Goal: Task Accomplishment & Management: Complete application form

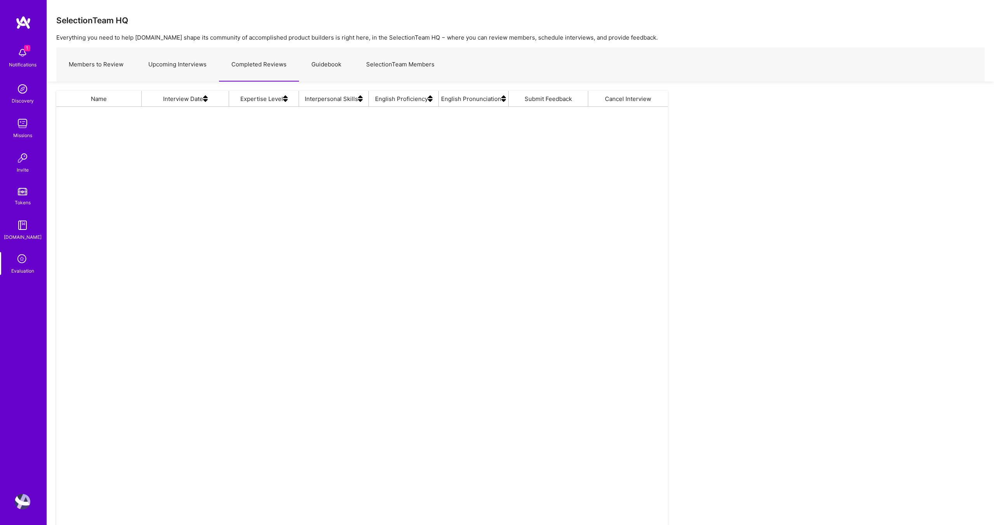
scroll to position [443, 611]
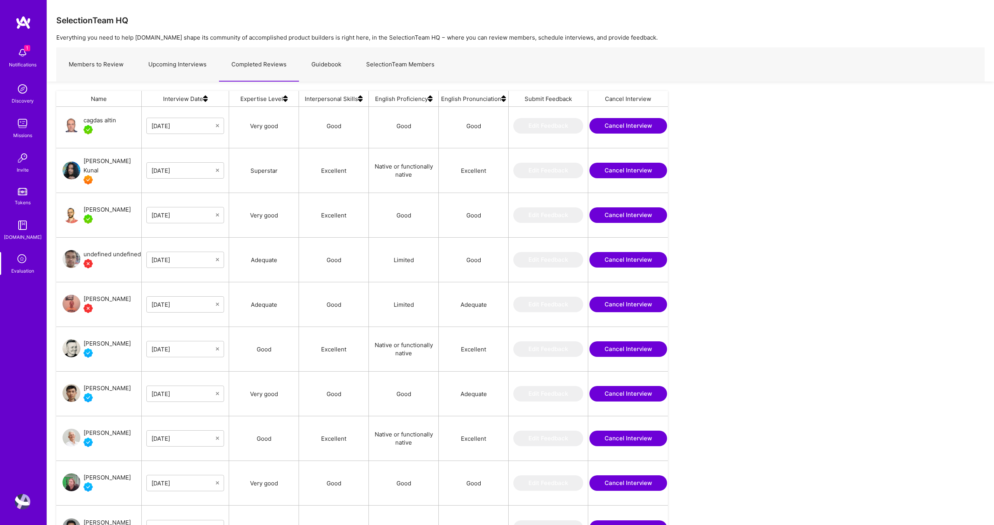
click at [837, 183] on div "Name Interview Date Expertise Level Interpersonal Skills English Proficiency En…" at bounding box center [520, 340] width 947 height 517
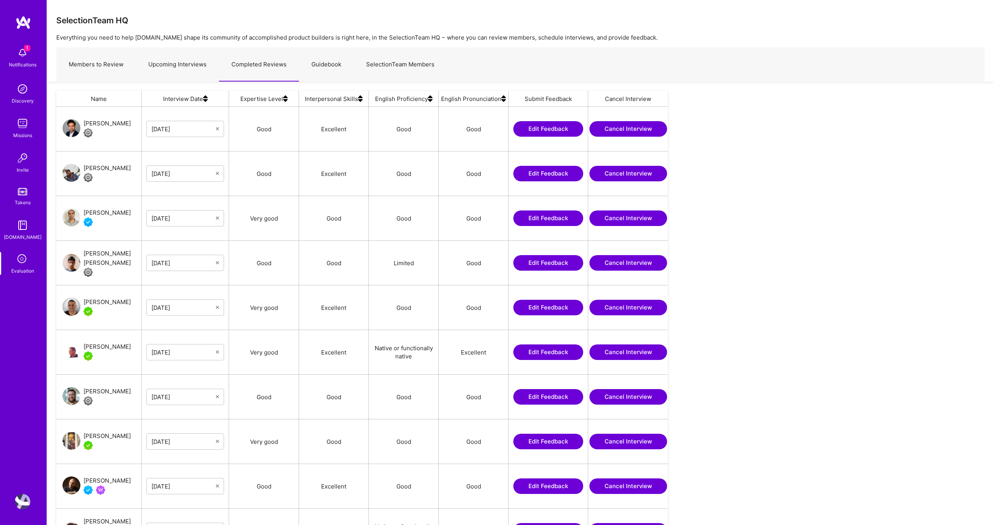
scroll to position [443, 611]
click at [158, 61] on link "Upcoming Interviews" at bounding box center [177, 65] width 83 height 34
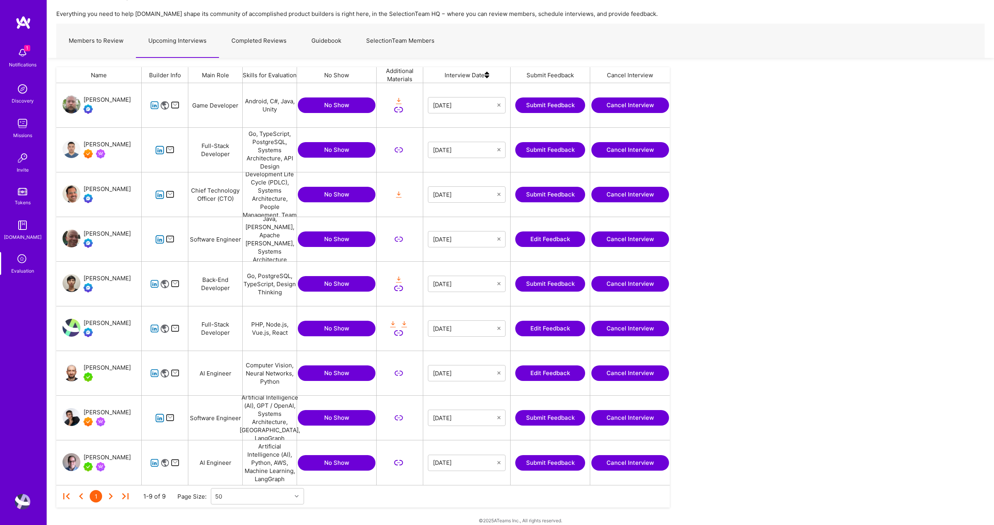
scroll to position [33, 0]
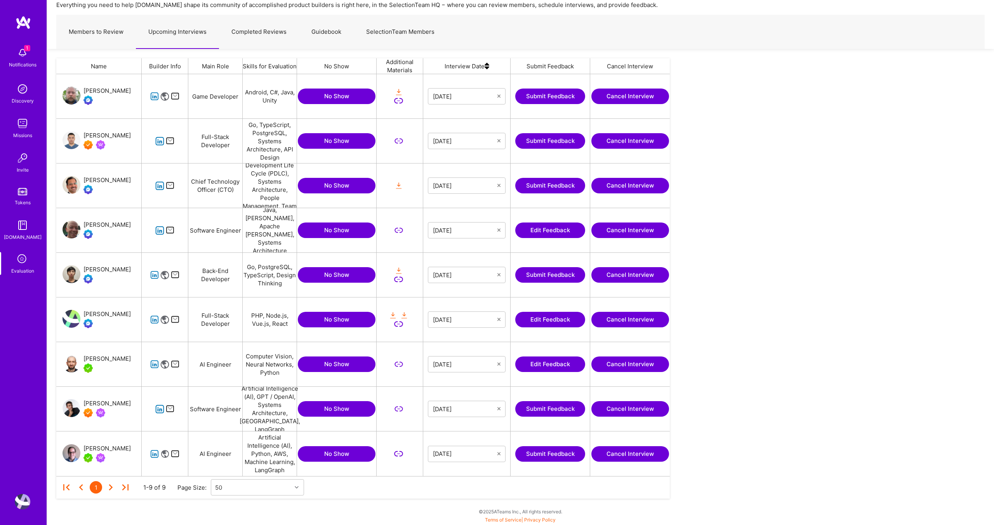
click at [551, 318] on button "Edit Feedback" at bounding box center [550, 320] width 70 height 16
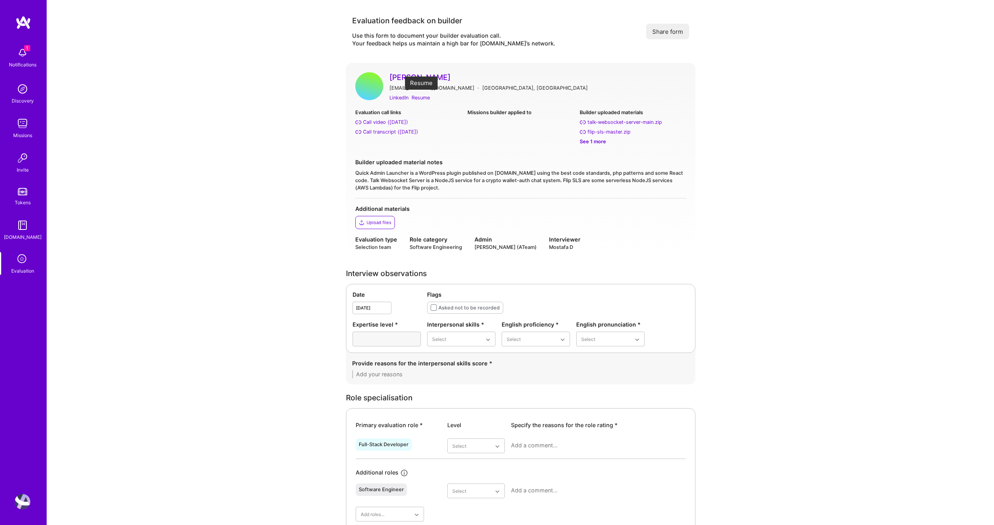
click at [417, 97] on div "Resume" at bounding box center [420, 98] width 18 height 8
click at [448, 154] on div "Evaluation call links Call video (Aug 28, 2025) Call transcript (Aug 28, 2025) …" at bounding box center [520, 153] width 331 height 90
click at [385, 134] on div "Call transcript (Aug 28, 2025)" at bounding box center [390, 132] width 55 height 8
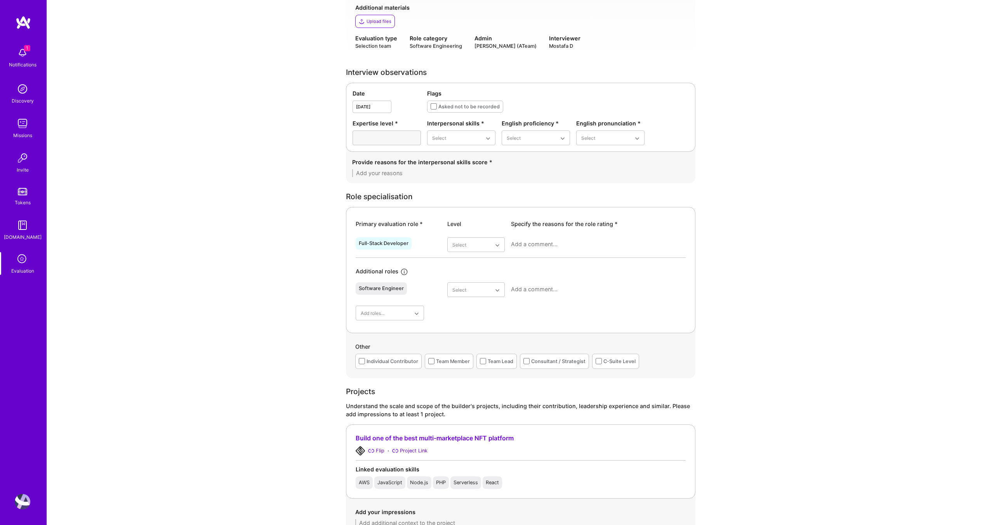
scroll to position [214, 0]
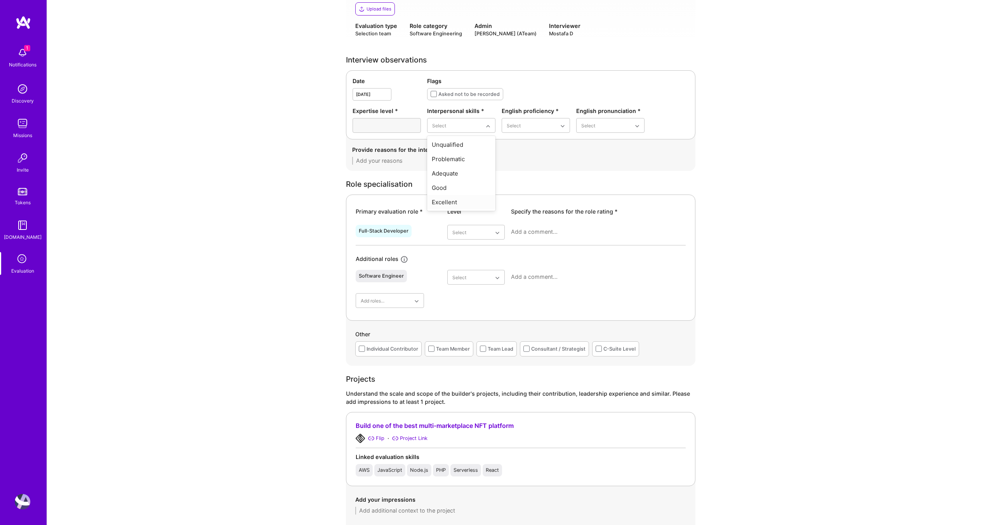
click at [460, 200] on div "Excellent" at bounding box center [461, 202] width 68 height 14
click at [524, 170] on div "Good" at bounding box center [536, 173] width 68 height 14
click at [595, 173] on div "Good" at bounding box center [610, 173] width 68 height 14
click at [410, 163] on textarea at bounding box center [520, 161] width 337 height 8
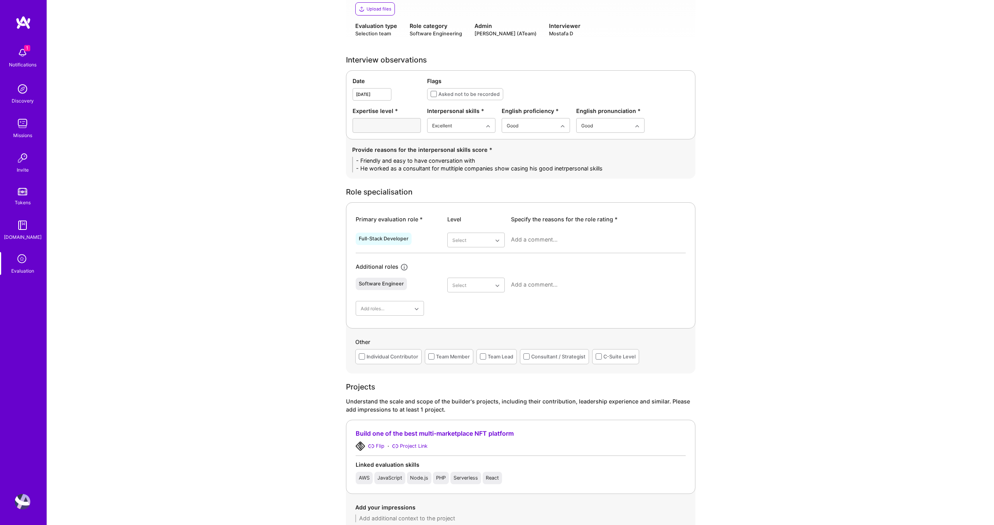
click at [464, 168] on textarea "- Friendly and easy to have conversation with - He worked as a consultant for m…" at bounding box center [520, 165] width 337 height 16
click at [493, 169] on textarea "- Friendly and easy to have conversation with - He worked as a consultant for m…" at bounding box center [520, 165] width 337 height 16
click at [649, 168] on textarea "- Friendly and easy to have conversation with - He worked as a consultant for m…" at bounding box center [520, 165] width 337 height 16
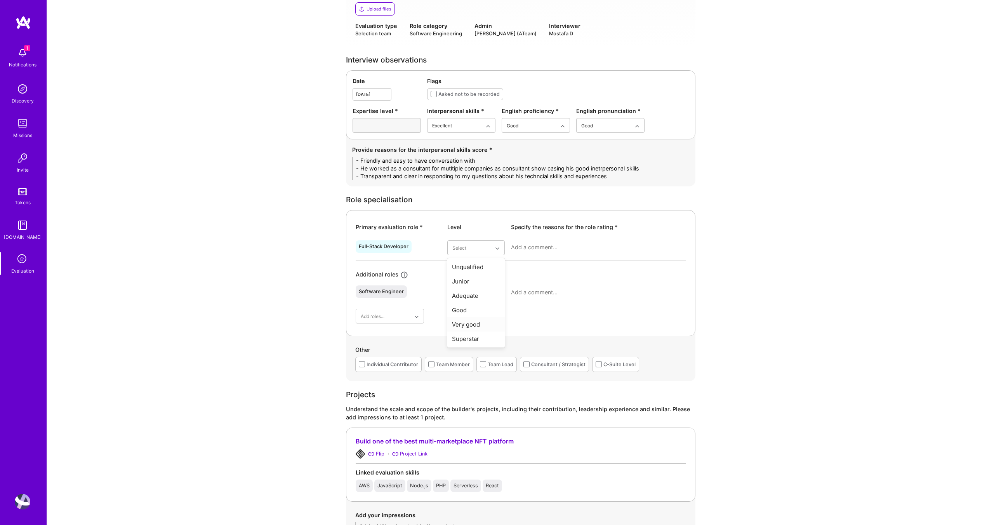
type textarea "- Friendly and easy to have conversation with - He worked as a consultant for m…"
click at [465, 327] on div "Very good" at bounding box center [475, 324] width 57 height 14
click at [505, 245] on div "Full-Stack Developer option Very good, selected. Select is focused ,type to ref…" at bounding box center [521, 248] width 330 height 23
click at [514, 248] on textarea at bounding box center [598, 247] width 175 height 8
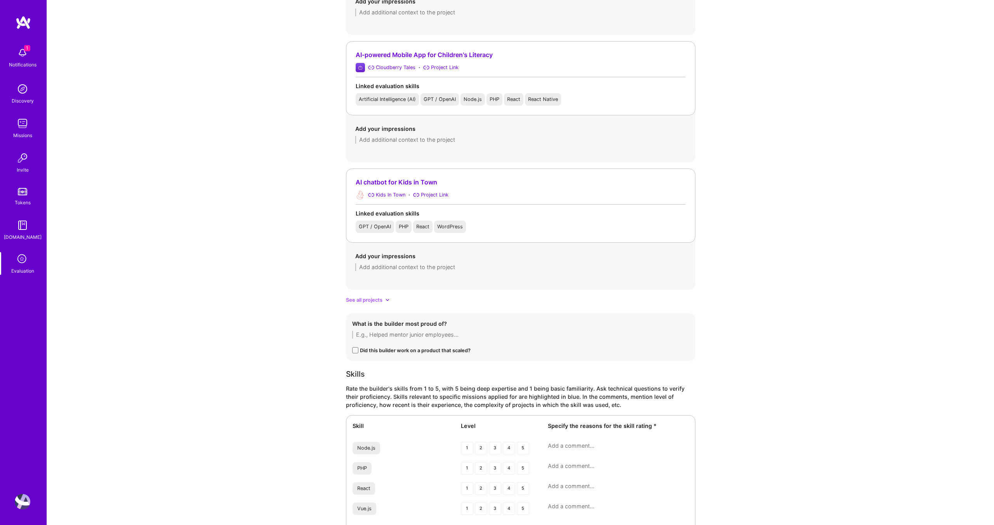
scroll to position [835, 0]
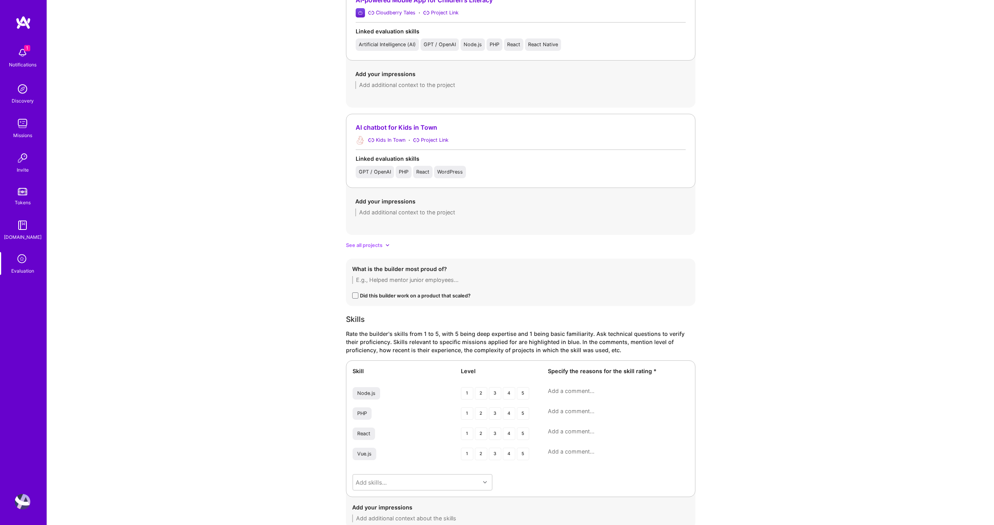
type textarea "His main expertise is Wordpress and that's what I'm giving very good for. He ah…"
click at [370, 243] on span "See all projects" at bounding box center [364, 245] width 36 height 8
click at [385, 212] on textarea at bounding box center [520, 212] width 331 height 8
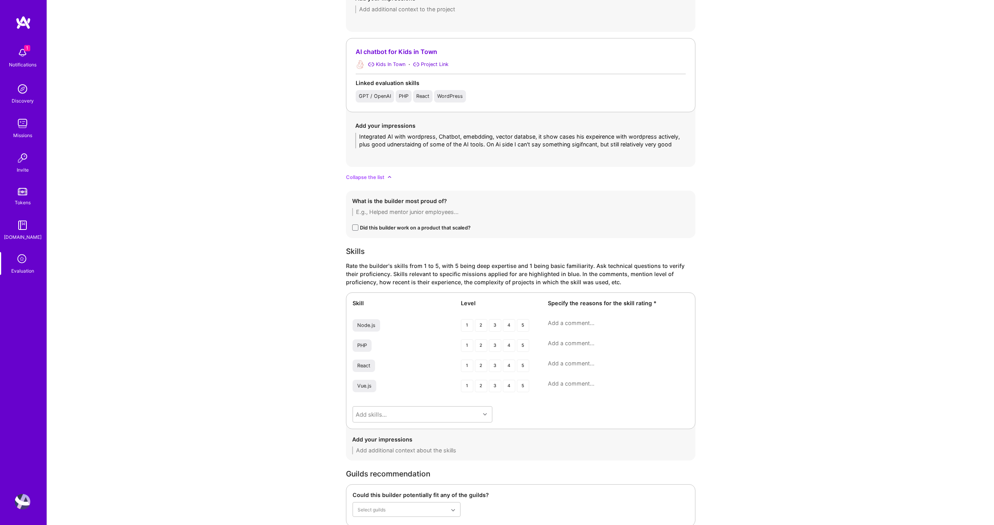
scroll to position [1038, 0]
type textarea "Integrated AI with wordpress, Chatbot, emebdding, vector databse, it show cases…"
click at [508, 346] on div "4" at bounding box center [509, 345] width 12 height 12
click at [495, 365] on div "3" at bounding box center [495, 365] width 12 height 12
click at [495, 384] on div "3" at bounding box center [495, 385] width 12 height 12
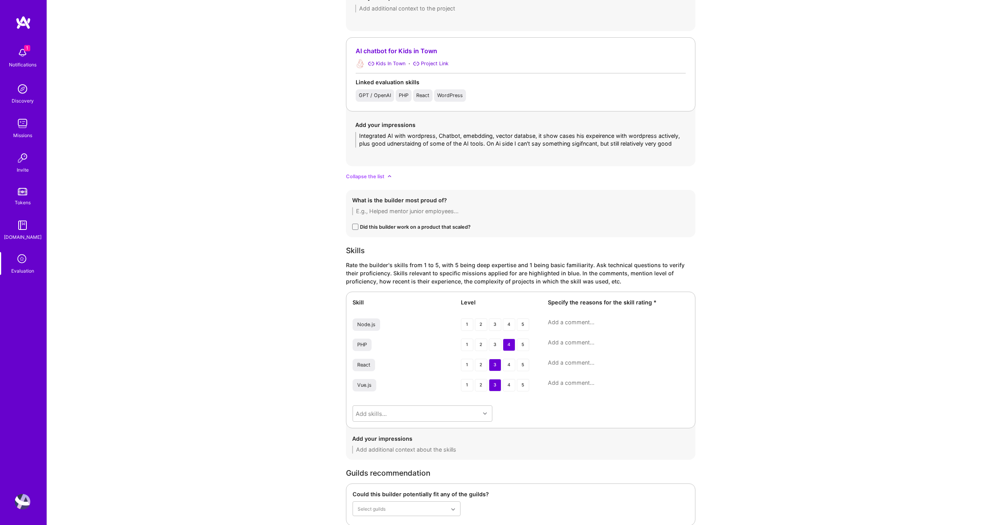
click at [584, 345] on textarea at bounding box center [618, 343] width 141 height 8
type textarea "In context of wordpress and building custom plugins for it with PHP backends"
click at [578, 363] on textarea at bounding box center [618, 364] width 141 height 8
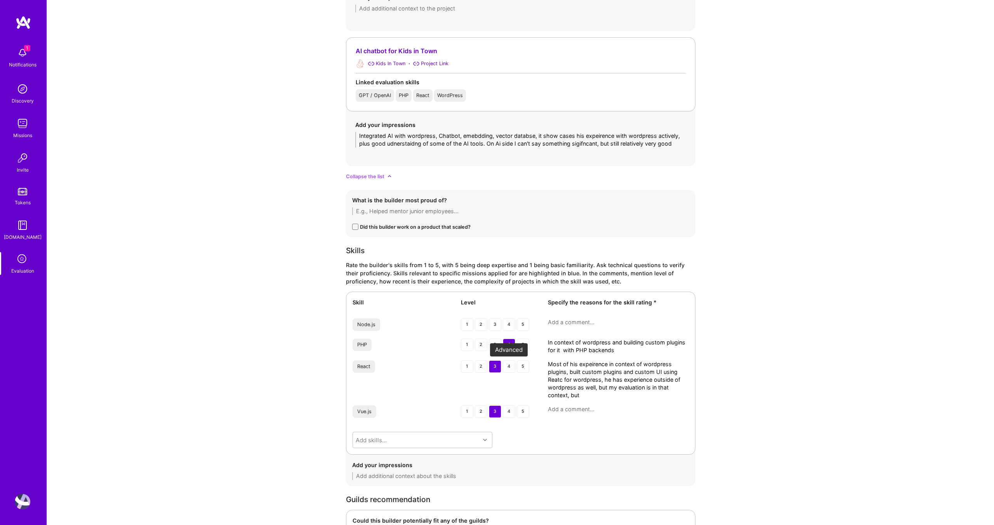
click at [509, 372] on div "4" at bounding box center [509, 366] width 12 height 12
click at [492, 370] on div "3" at bounding box center [495, 366] width 12 height 12
click at [584, 391] on textarea "Most of his expeirence in context of wordpress plugins, built custom plugins an…" at bounding box center [618, 379] width 141 height 39
click at [578, 395] on textarea "Most of his expeirence in context of wordpress plugins, built custom plugins an…" at bounding box center [618, 379] width 141 height 39
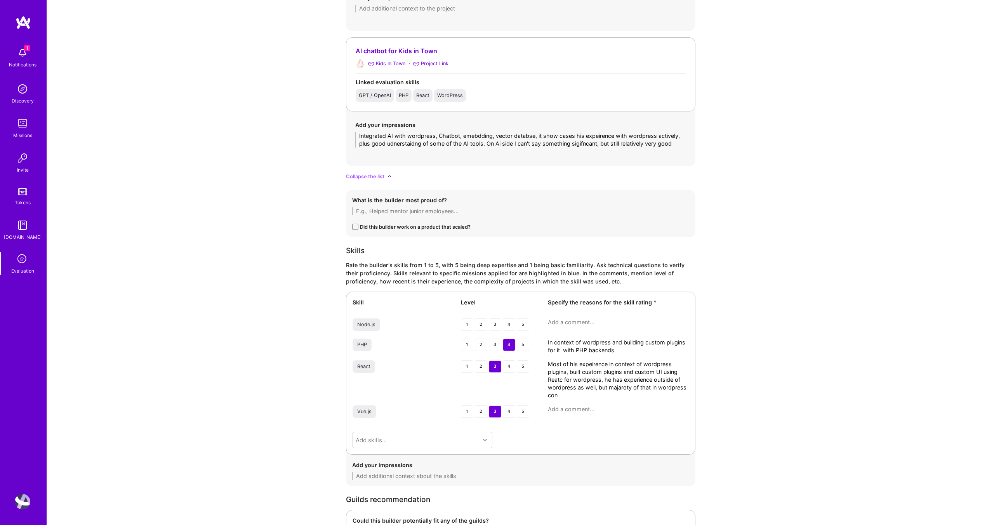
type textarea "Most of his expeirence in context of wordpress plugins, built custom plugins an…"
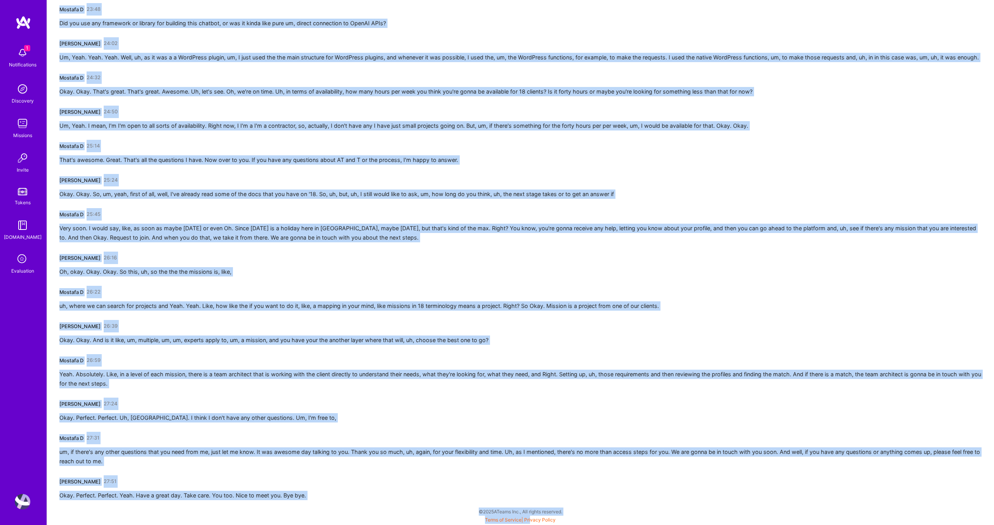
scroll to position [1880, 0]
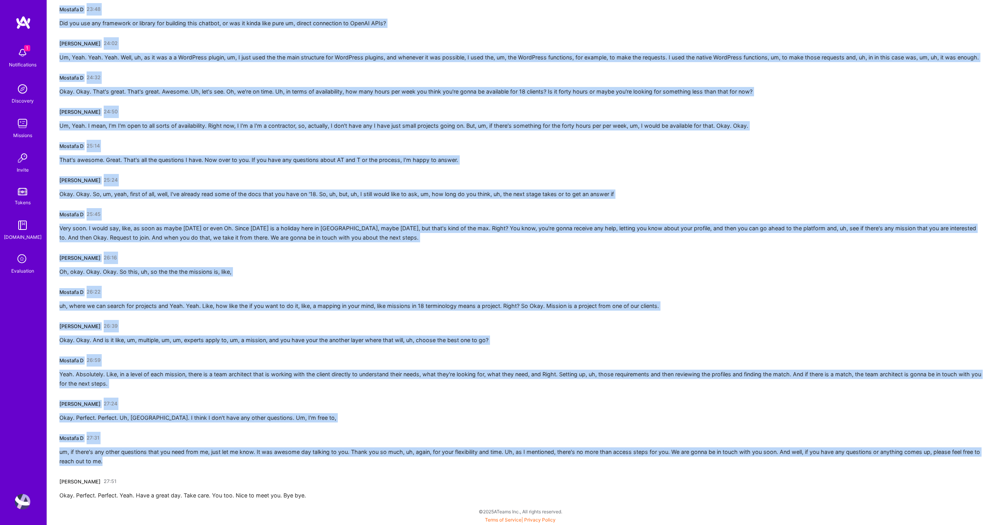
drag, startPoint x: 60, startPoint y: 136, endPoint x: 531, endPoint y: 524, distance: 610.0
copy div "Mostafa D 00:01 And, uh, thank you for your flexibility for making Oh, no probl…"
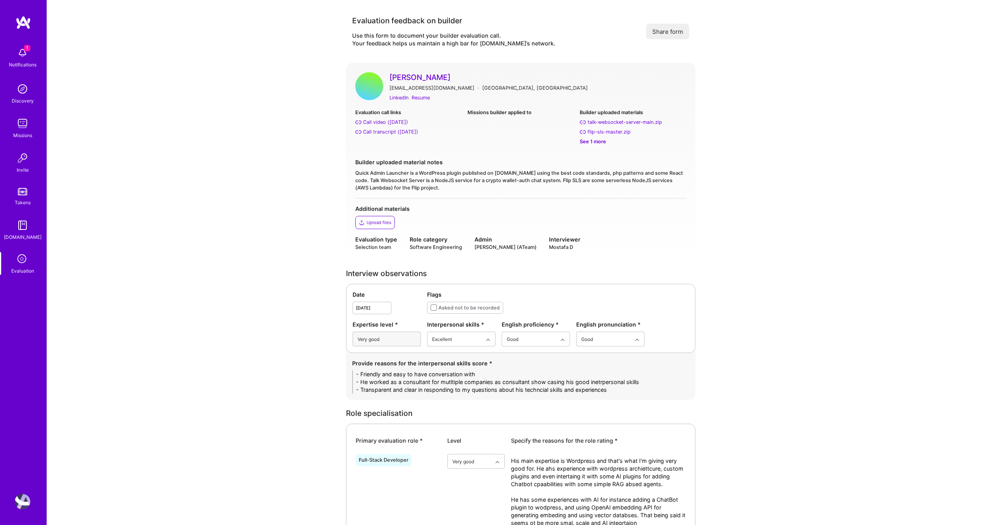
scroll to position [1038, 0]
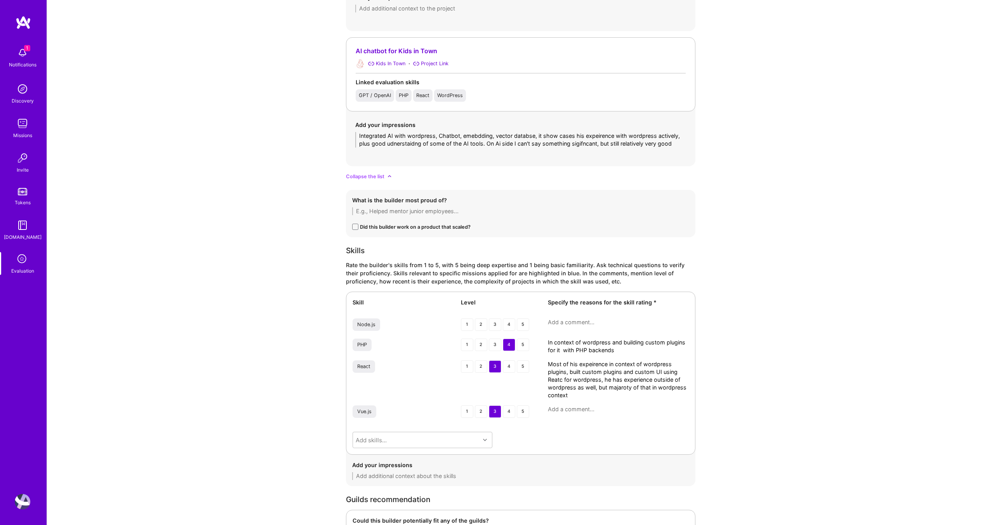
type textarea "Most of his expeirence in context of wordpress plugins, built custom plugins an…"
click at [582, 404] on div "Skill Level Specify the reasons for the skill rating * Node.js 1 2 3 4 5 PHP 1 …" at bounding box center [520, 373] width 349 height 163
click at [580, 408] on textarea at bounding box center [618, 409] width 141 height 8
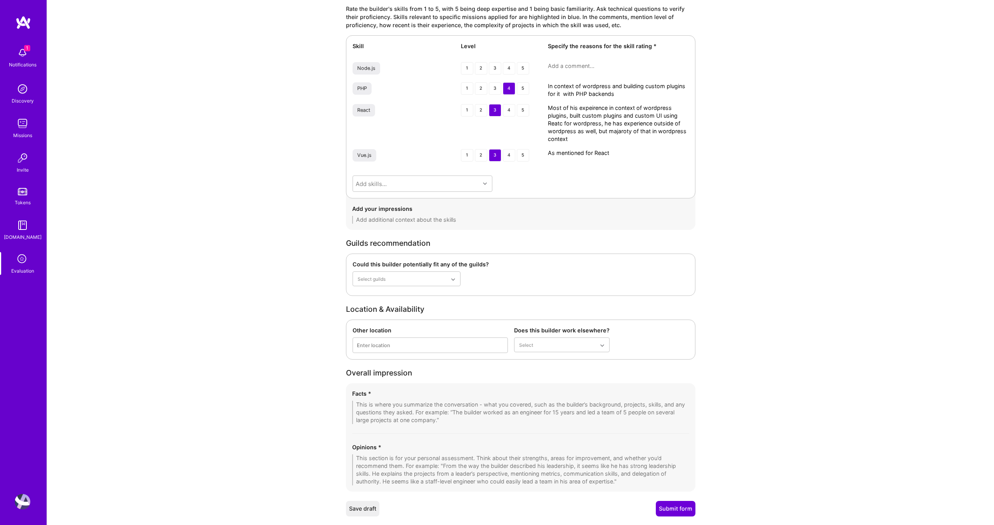
scroll to position [1314, 0]
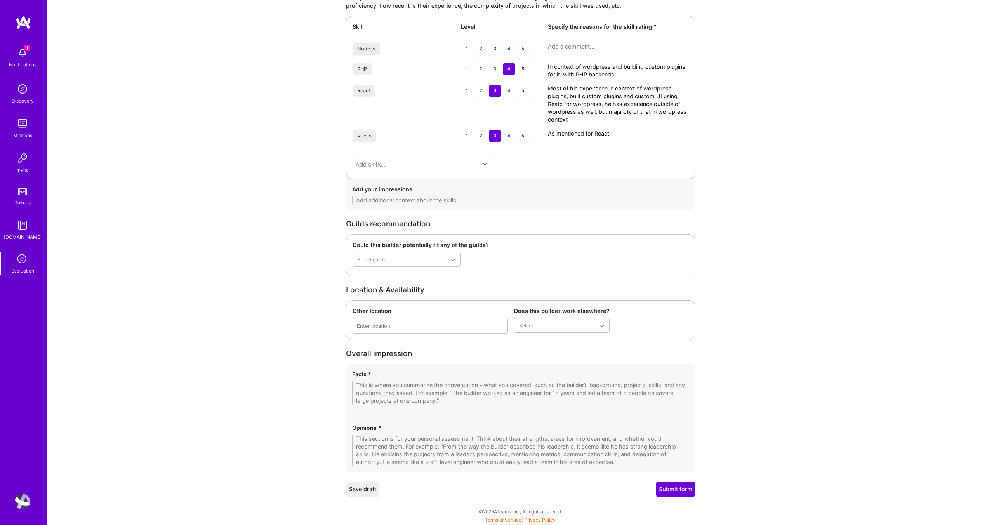
type textarea "As mentioned for React"
click at [408, 444] on textarea at bounding box center [520, 450] width 337 height 31
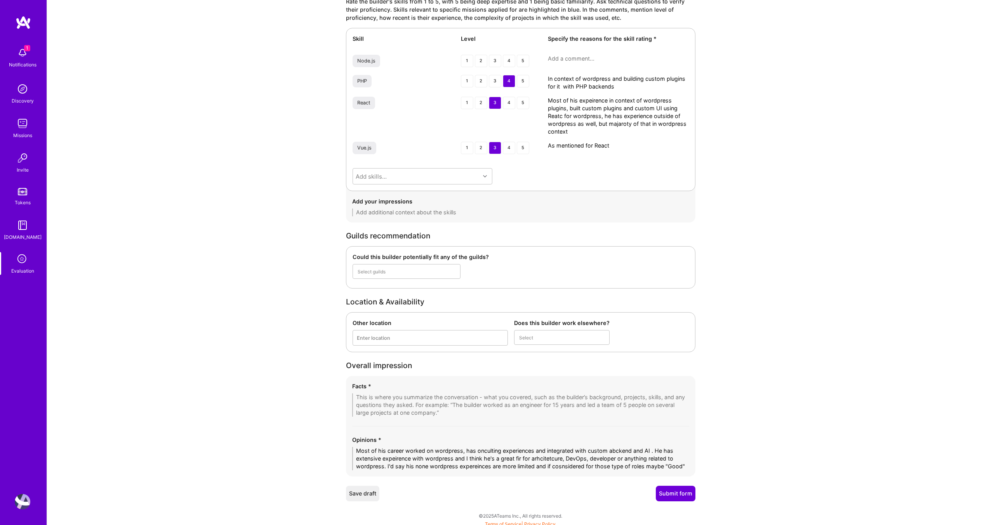
scroll to position [0, 0]
type textarea "Most of his career worked on wordpress, has onculting experiences and integrate…"
click at [431, 401] on textarea at bounding box center [520, 404] width 337 height 23
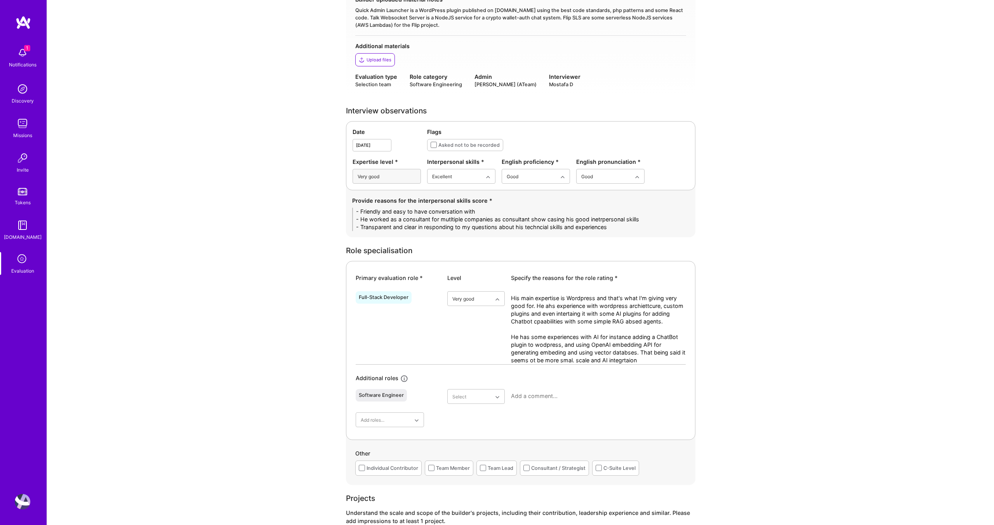
scroll to position [162, 0]
drag, startPoint x: 598, startPoint y: 229, endPoint x: 331, endPoint y: 209, distance: 267.8
paste textarea "• Friendly, open, and easy to communicate with throughout the call. • Showed co…"
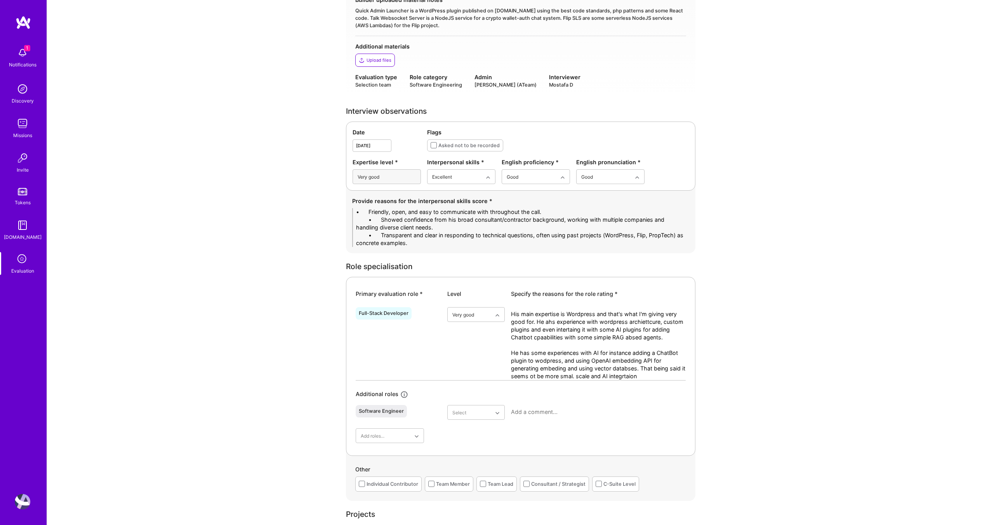
drag, startPoint x: 374, startPoint y: 210, endPoint x: 328, endPoint y: 210, distance: 46.2
drag, startPoint x: 381, startPoint y: 219, endPoint x: 349, endPoint y: 219, distance: 32.6
click at [349, 219] on div "Provide reasons for the interpersonal skills score * - Friendly, open, and easy…" at bounding box center [520, 222] width 349 height 62
drag, startPoint x: 381, startPoint y: 233, endPoint x: 335, endPoint y: 236, distance: 46.3
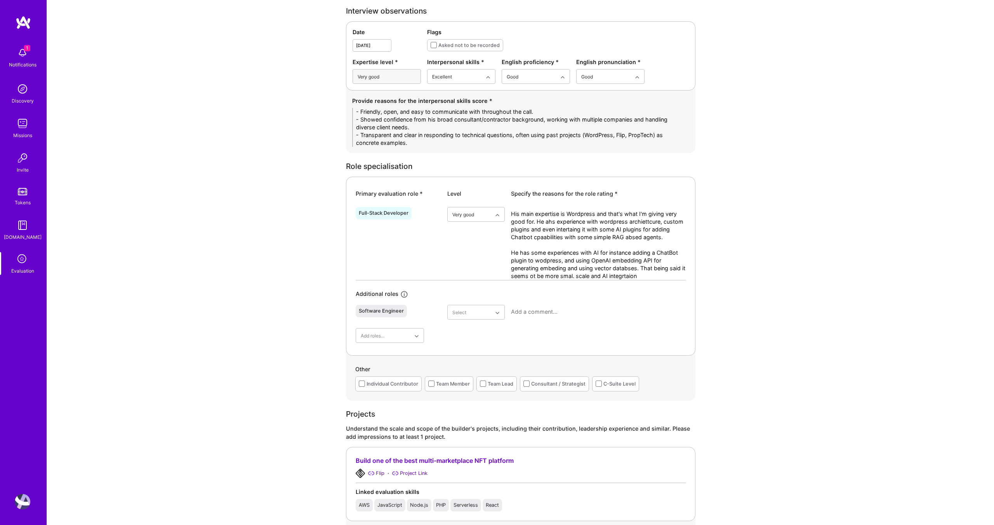
scroll to position [269, 0]
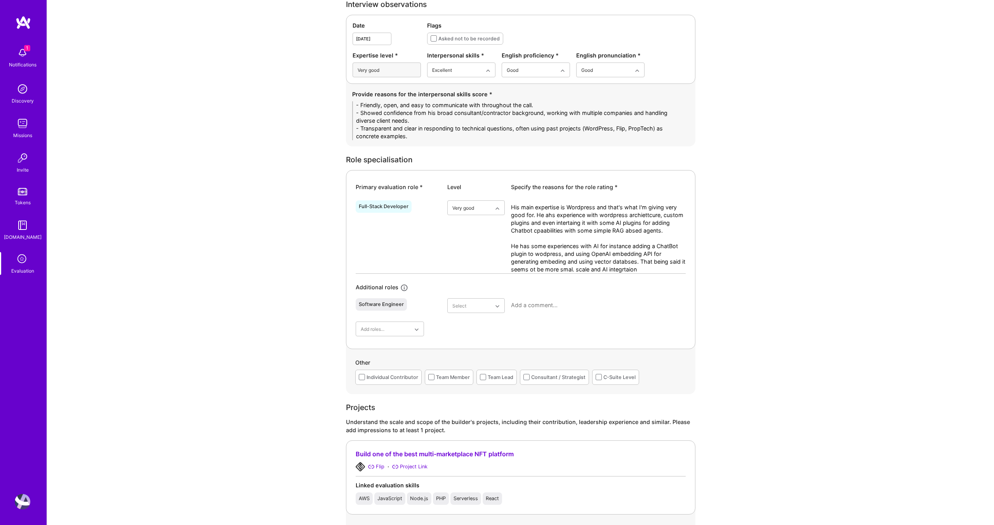
type textarea "- Friendly, open, and easy to communicate with throughout the call. - Showed co…"
click at [591, 254] on textarea "His main expertise is Wordpress and that's what I'm giving very good for. He ah…" at bounding box center [598, 238] width 175 height 70
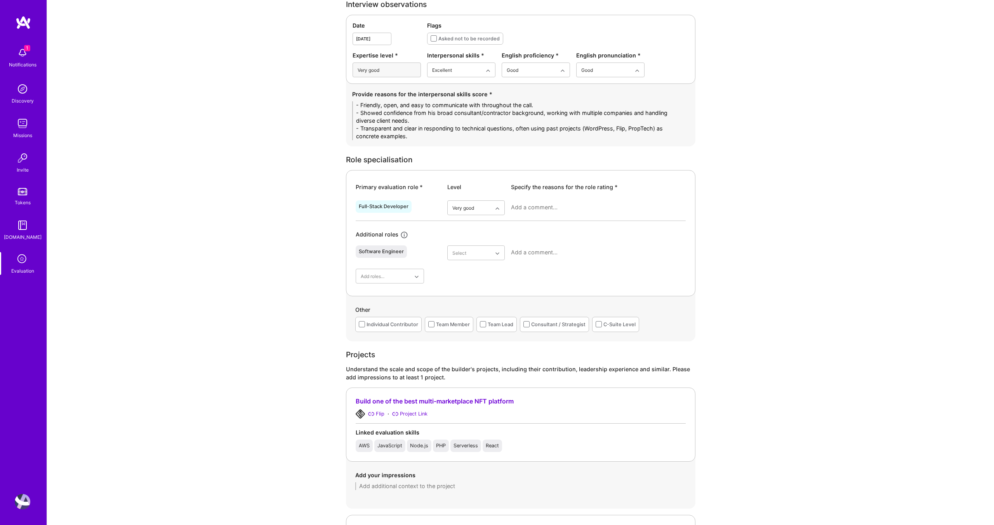
paste textarea "David’s strongest expertise lies in WordPress architecture, where he has built …"
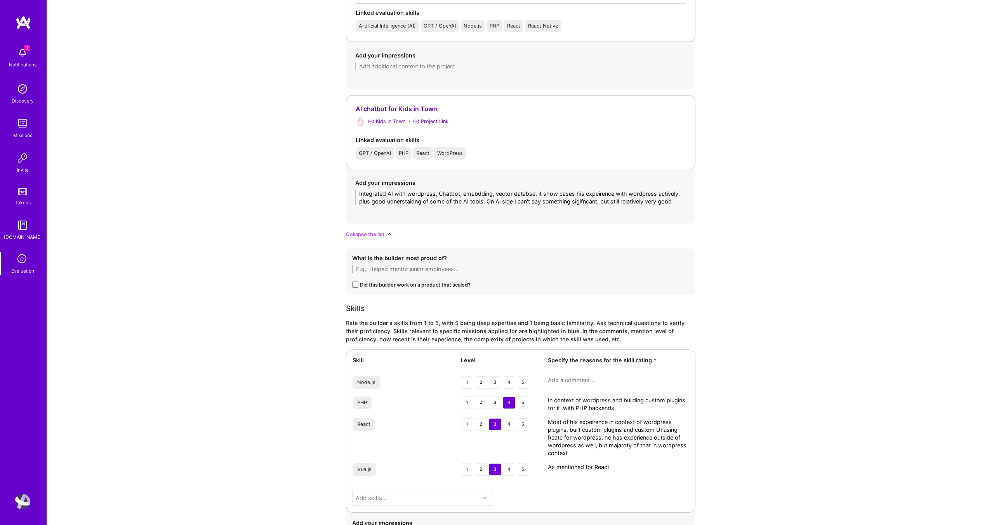
scroll to position [1028, 0]
type textarea "David’s strongest expertise lies in WordPress architecture, where he has built …"
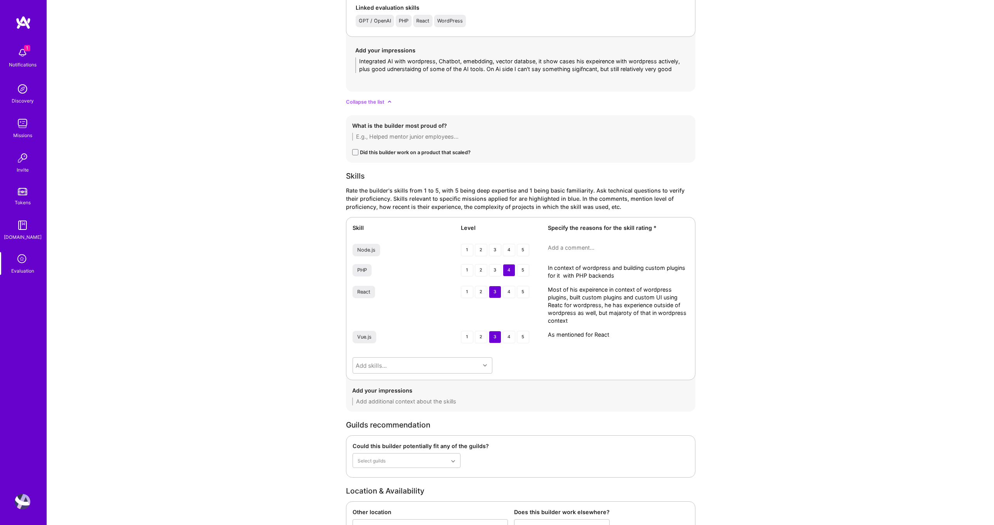
scroll to position [1138, 0]
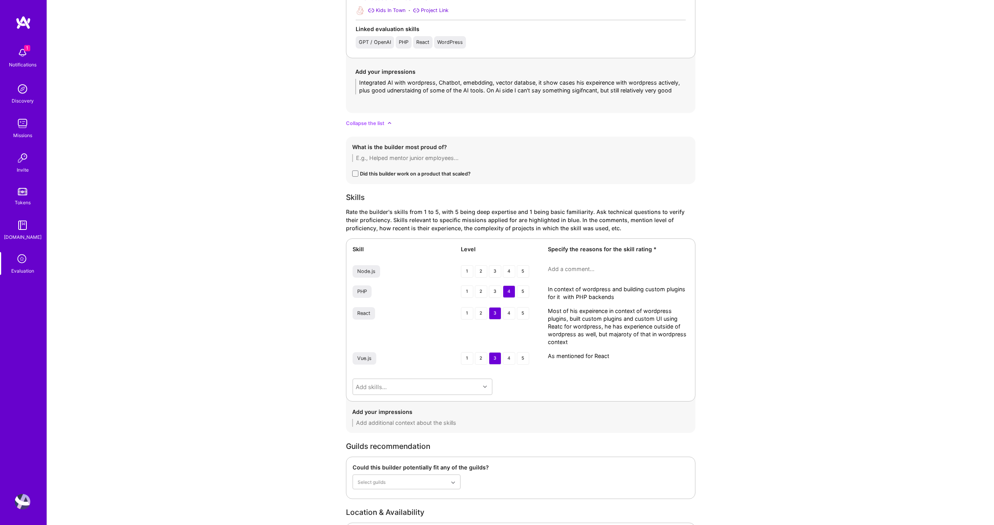
drag, startPoint x: 676, startPoint y: 89, endPoint x: 334, endPoint y: 79, distance: 341.8
paste textarea "He integrated AI into WordPress by building a chatbot plugin that syncs dynamic…"
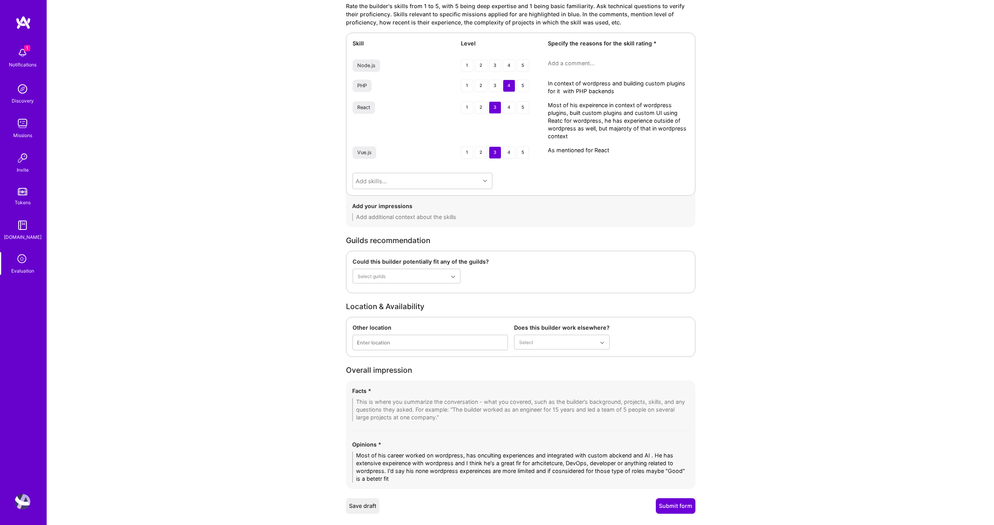
scroll to position [1392, 0]
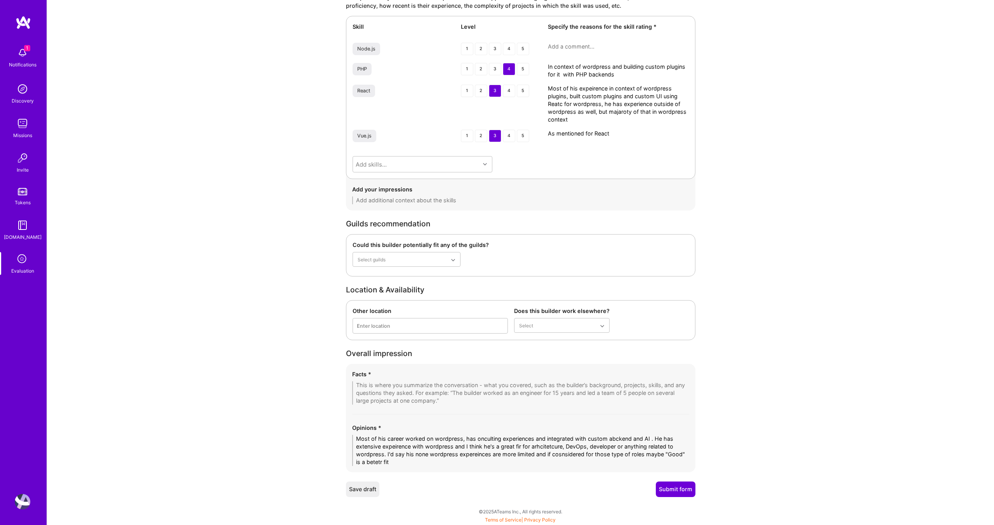
type textarea "He integrated AI into WordPress by building a chatbot plugin that syncs dynamic…"
drag, startPoint x: 624, startPoint y: 72, endPoint x: 518, endPoint y: 69, distance: 106.0
click at [518, 69] on div "PHP 1 2 3 4 5 In context of wordpress and building custom plugins for it with P…" at bounding box center [520, 71] width 336 height 16
paste textarea "He has strong experience in PHP within the context of WordPress development. Mo…"
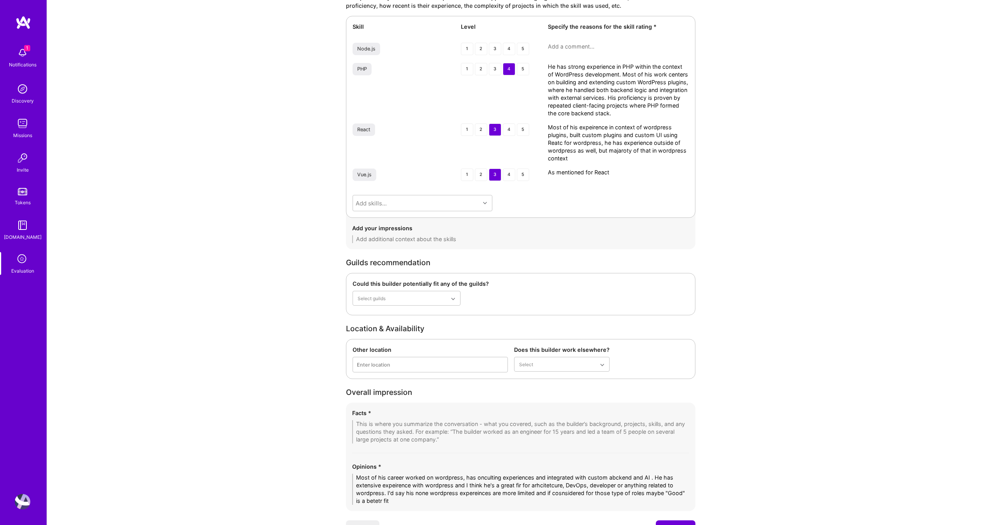
type textarea "He has strong experience in PHP within the context of WordPress development. Mo…"
drag, startPoint x: 524, startPoint y: 151, endPoint x: 523, endPoint y: 127, distance: 24.1
click at [523, 127] on div "React 1 2 3 4 5 Most of his expeirence in context of wordpress plugins, built c…" at bounding box center [520, 142] width 336 height 39
paste textarea "His React experience is mostly tied to building custom UIs for WordPress plugin…"
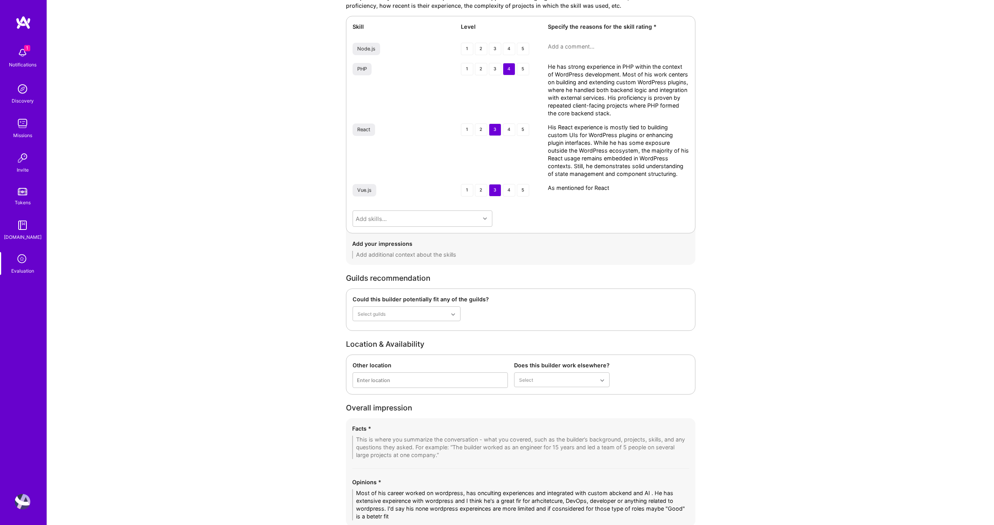
type textarea "His React experience is mostly tied to building custom UIs for WordPress plugin…"
drag, startPoint x: 631, startPoint y: 188, endPoint x: 511, endPoint y: 191, distance: 120.4
click at [511, 191] on div "Vue.js 1 2 3 4 5 As mentioned for React" at bounding box center [520, 191] width 336 height 14
paste textarea "Similar to React, his Vue.js exposure is limited but present in comparable plug…"
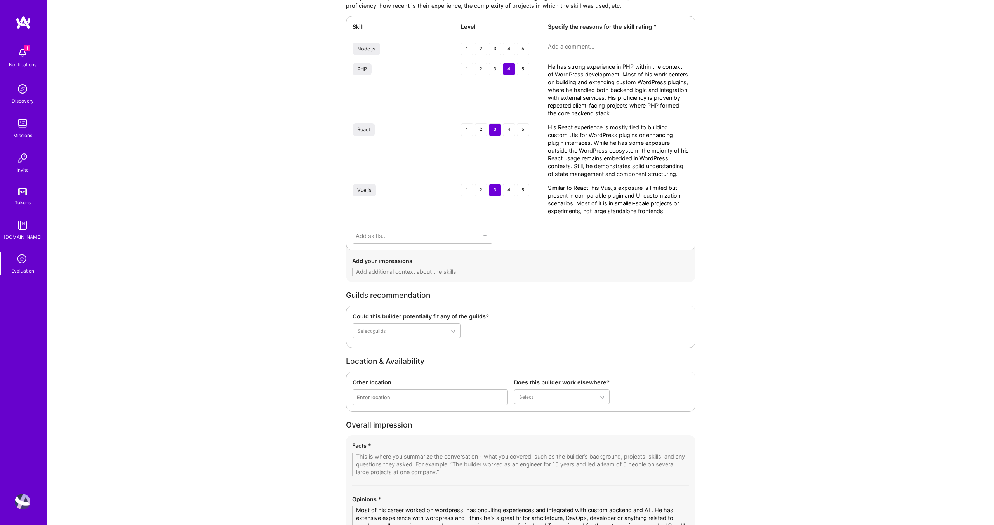
scroll to position [1463, 0]
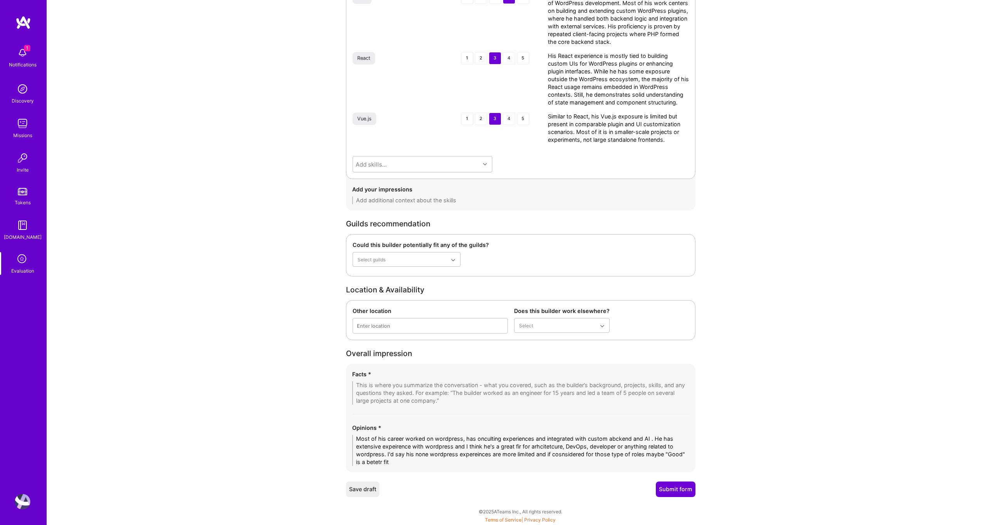
type textarea "Similar to React, his Vue.js exposure is limited but present in comparable plug…"
click at [401, 461] on textarea "Most of his career worked on wordpress, has onculting experiences and integrate…" at bounding box center [520, 450] width 337 height 31
paste textarea "Most of his career has been focused on WordPress, where he built custom plugins…"
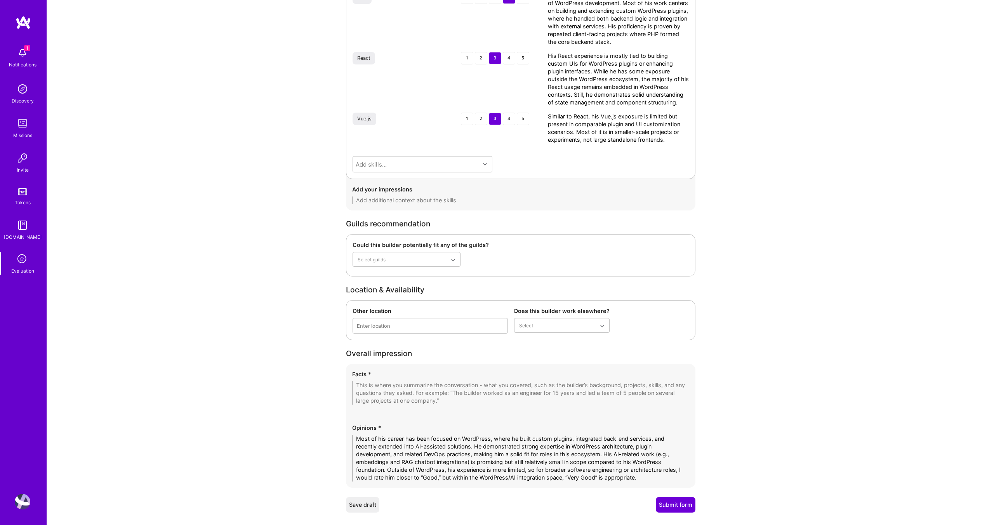
click at [512, 477] on textarea "Most of his career has been focused on WordPress, where he built custom plugins…" at bounding box center [520, 458] width 337 height 47
type textarea "Most of his career has been focused on WordPress, where he built custom plugins…"
click at [449, 385] on textarea at bounding box center [520, 392] width 337 height 23
paste textarea "1. Dual Expertise – Experienced in both WordPress (plugins, architecture, custo…"
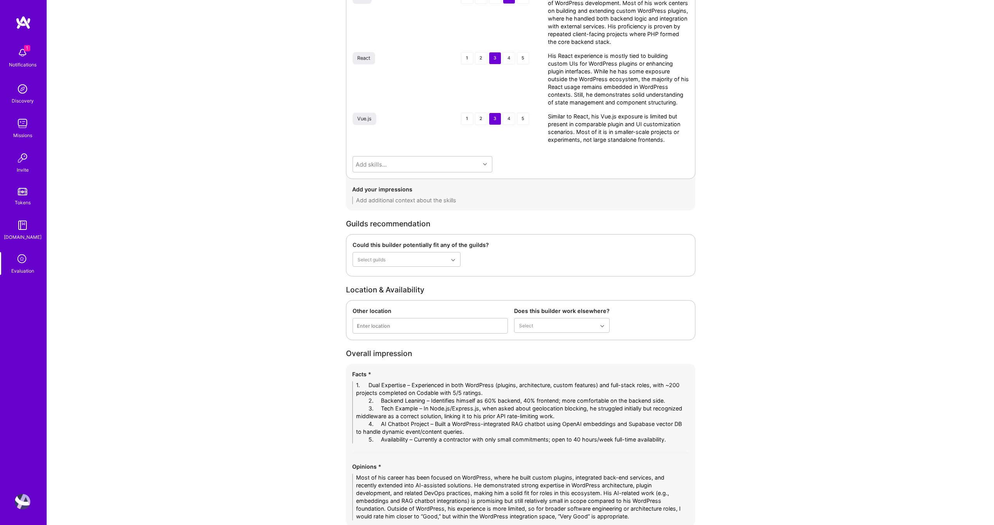
drag, startPoint x: 380, startPoint y: 385, endPoint x: 347, endPoint y: 386, distance: 33.0
click at [347, 386] on div "Facts * 1. Dual Expertise – Experienced in both WordPress (plugins, architectur…" at bounding box center [520, 445] width 349 height 163
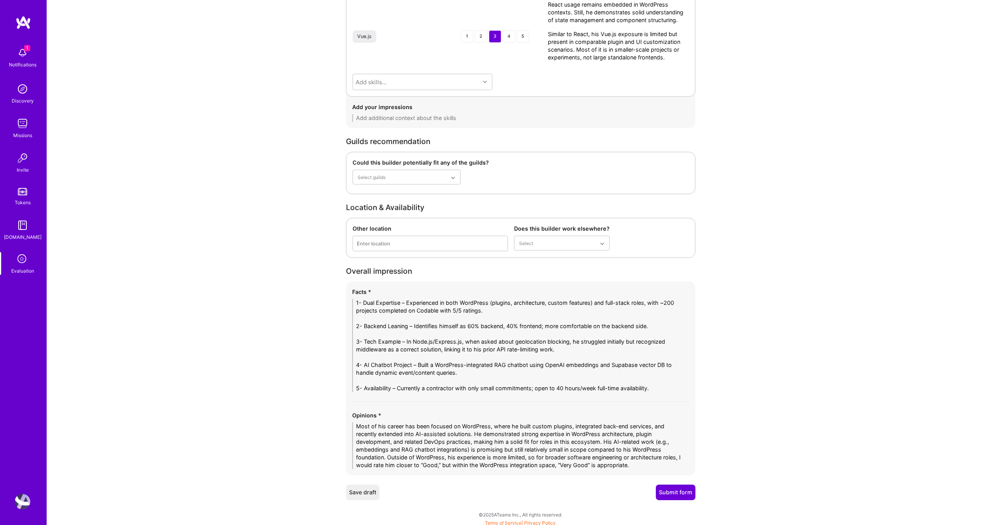
scroll to position [1549, 0]
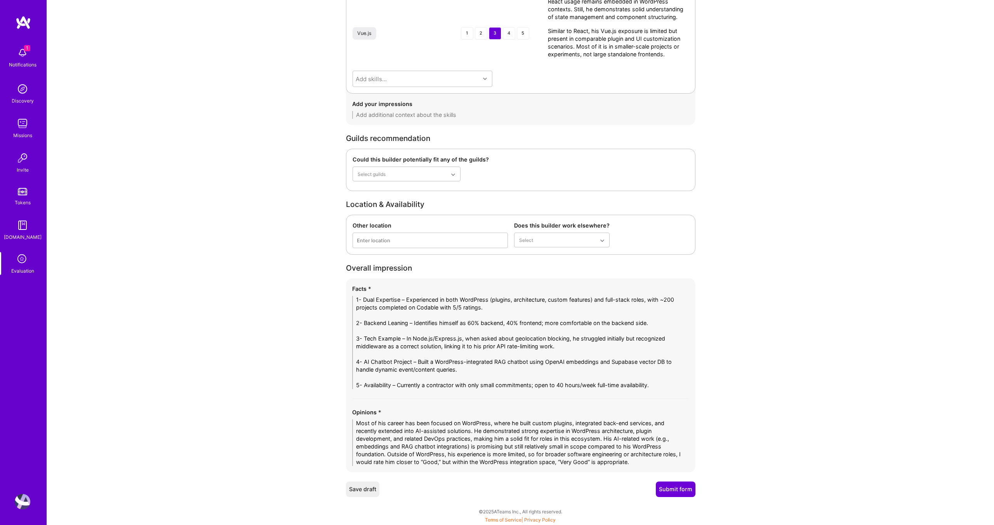
drag, startPoint x: 493, startPoint y: 309, endPoint x: 408, endPoint y: 309, distance: 85.0
click at [408, 309] on textarea "1- Dual Expertise – Experienced in both WordPress (plugins, architecture, custo…" at bounding box center [520, 342] width 337 height 93
type textarea "1- Dual Expertise – Experienced in both WordPress (plugins, architecture, custo…"
click at [673, 489] on button "Submit form" at bounding box center [676, 489] width 40 height 16
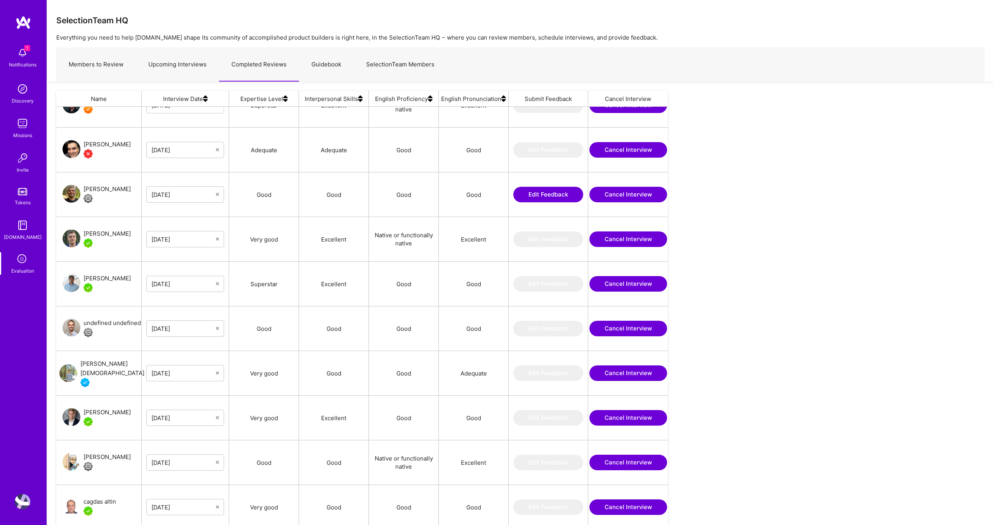
scroll to position [0, 6]
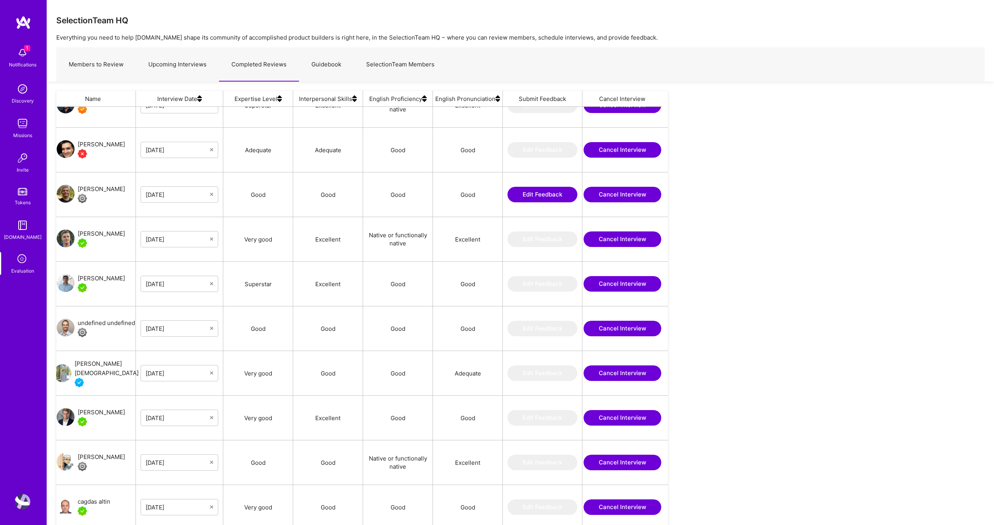
click at [741, 140] on div "Name Interview Date Expertise Level Interpersonal Skills English Proficiency En…" at bounding box center [520, 340] width 947 height 517
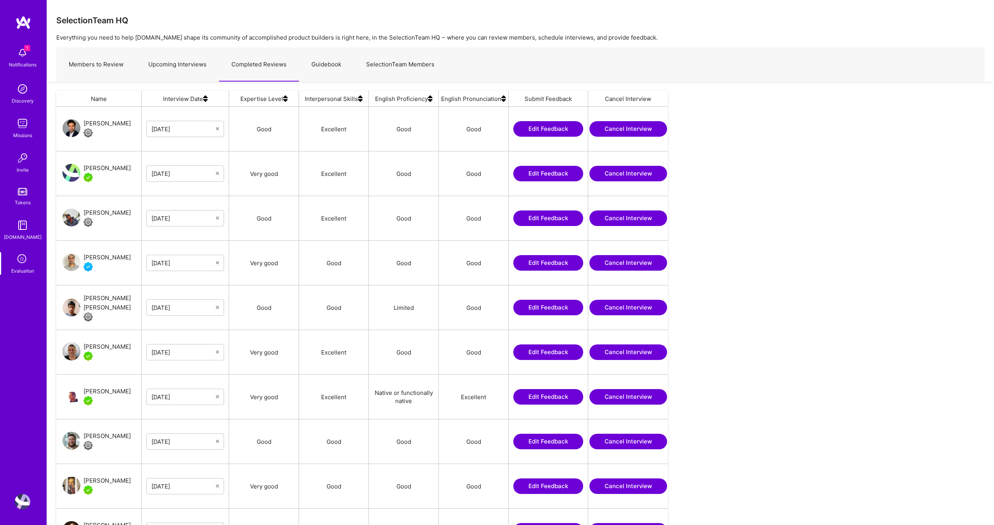
scroll to position [443, 611]
click at [102, 168] on div "David Beja" at bounding box center [106, 167] width 47 height 9
click at [170, 65] on link "Upcoming Interviews" at bounding box center [177, 65] width 83 height 34
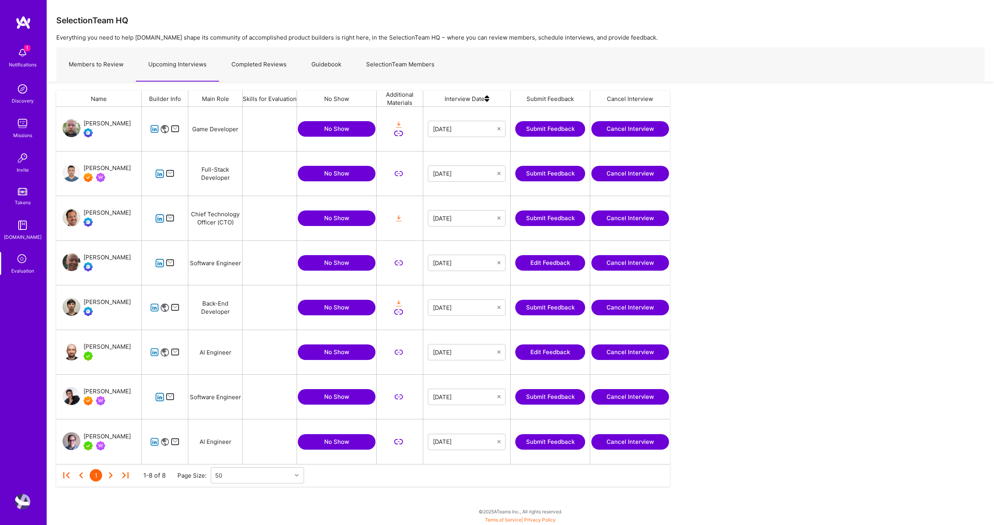
scroll to position [357, 613]
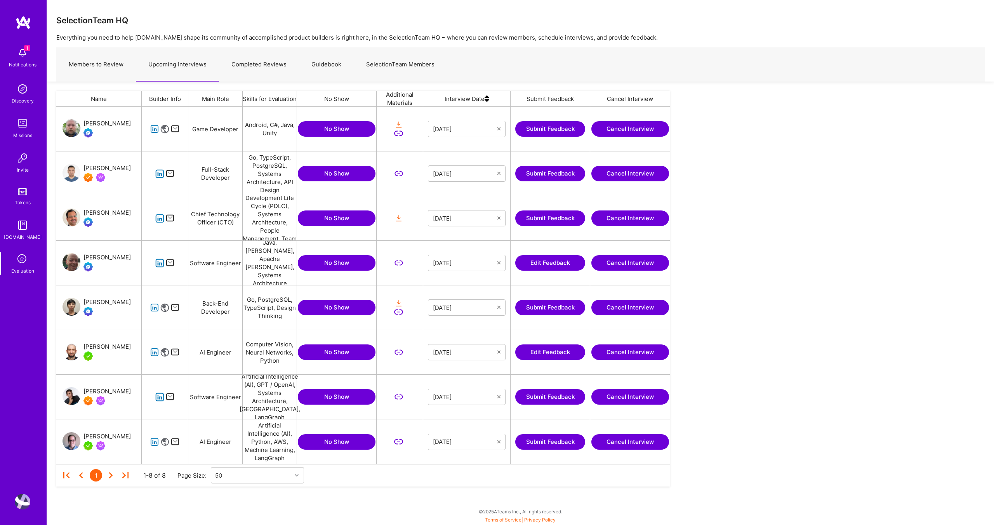
click at [551, 260] on button "Edit Feedback" at bounding box center [550, 263] width 70 height 16
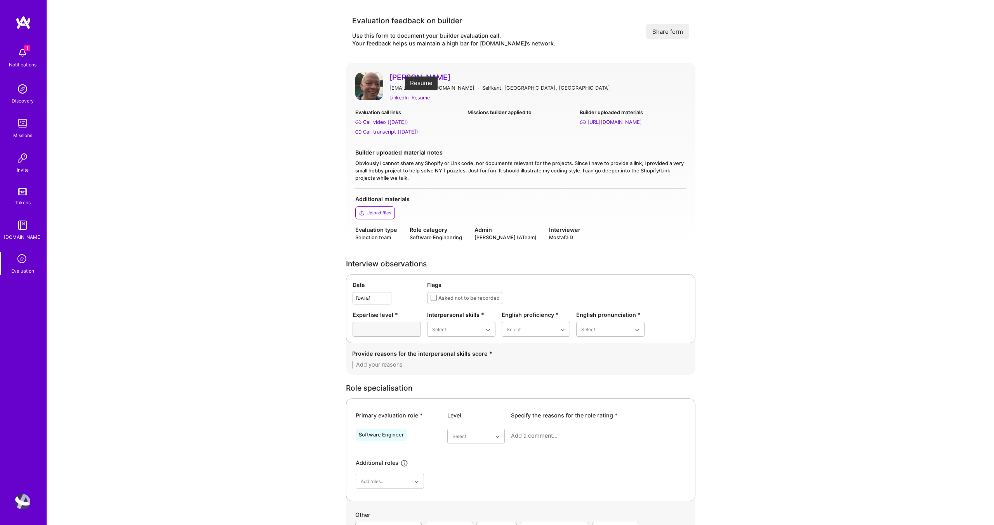
click at [415, 96] on div "Resume" at bounding box center [420, 98] width 18 height 8
click at [375, 132] on div "Call transcript (Sep 01, 2025)" at bounding box center [390, 132] width 55 height 8
click at [368, 212] on div "Upload files" at bounding box center [378, 213] width 25 height 6
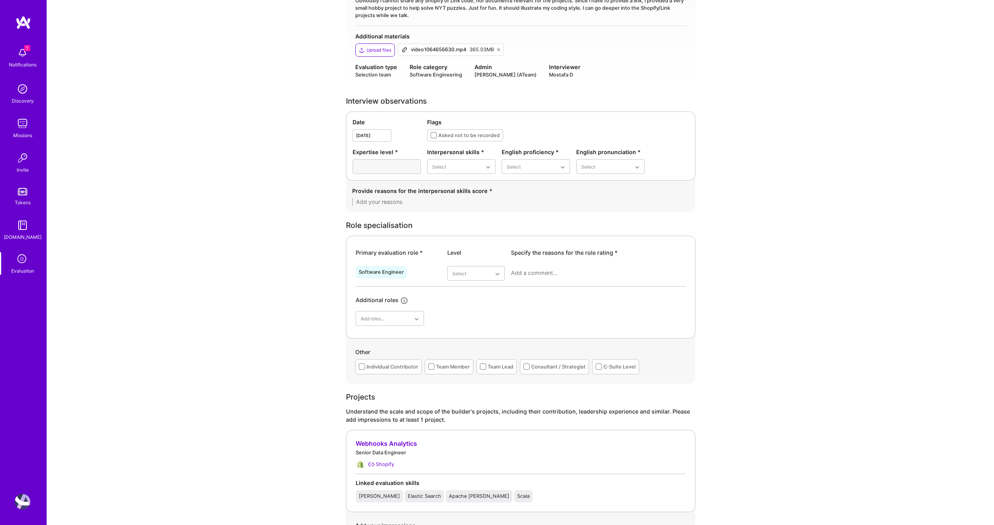
scroll to position [204, 0]
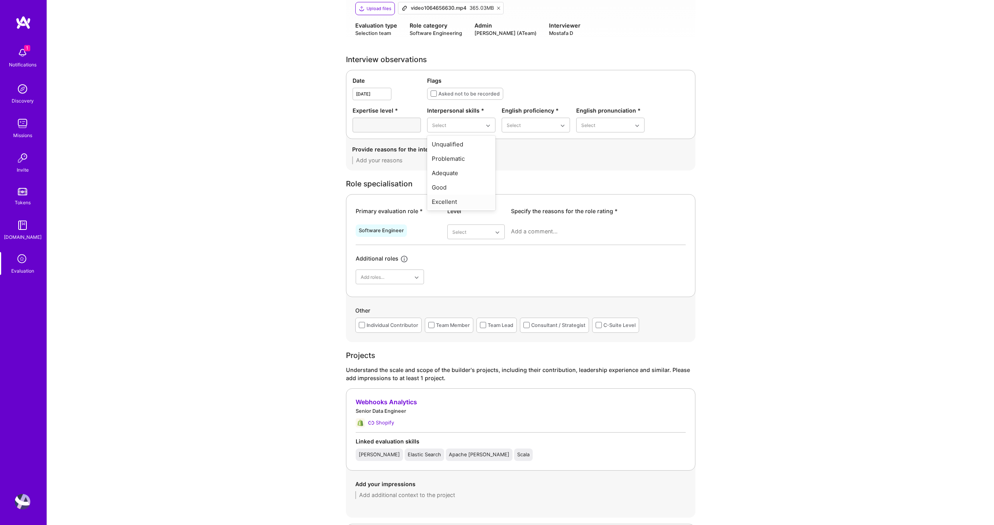
click at [453, 203] on div "Excellent" at bounding box center [461, 201] width 68 height 14
click at [526, 174] on div "Good" at bounding box center [536, 173] width 68 height 14
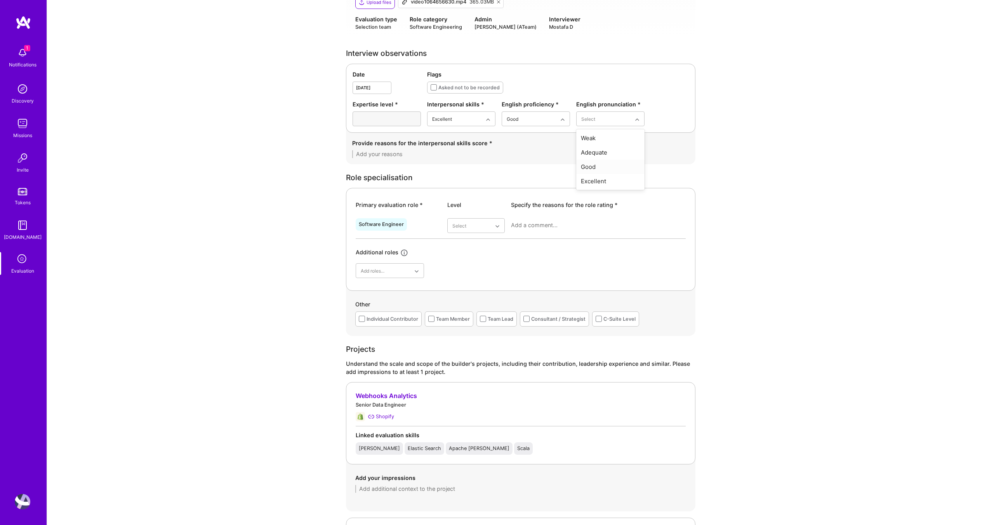
click at [591, 169] on div "Good" at bounding box center [610, 167] width 68 height 14
click at [402, 149] on div "Provide reasons for the interpersonal skills score *" at bounding box center [520, 148] width 337 height 19
click at [401, 155] on textarea at bounding box center [520, 154] width 337 height 8
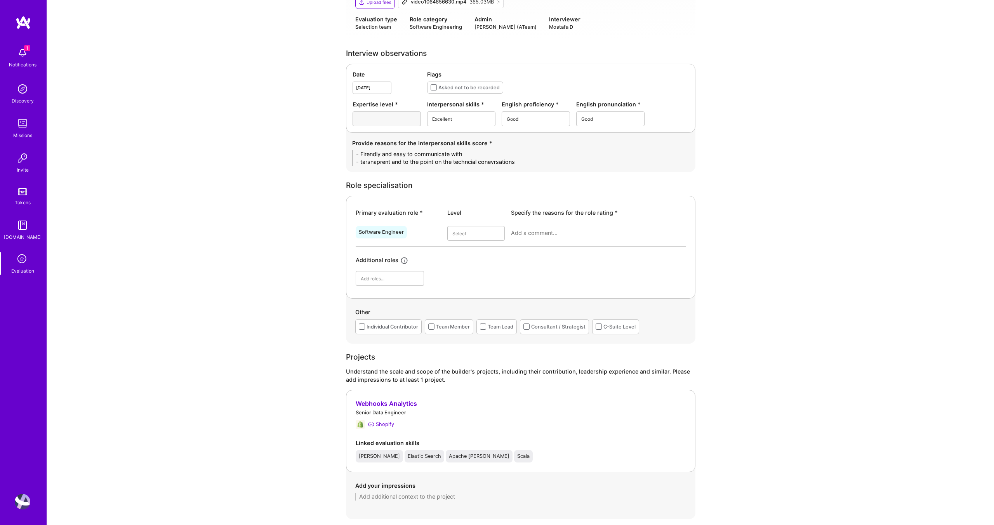
scroll to position [0, 0]
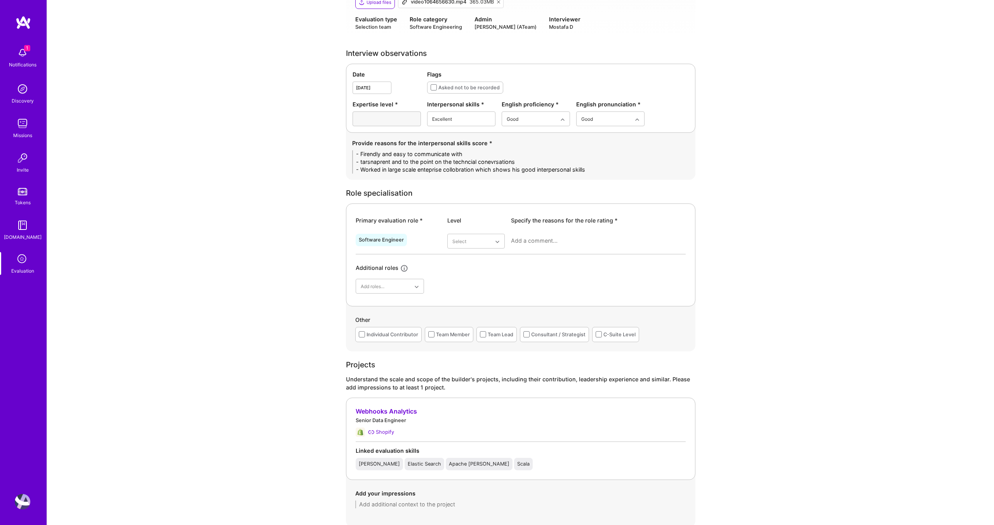
type textarea "- Firendly and easy to communicate with - tarsnaprent and to the point on the t…"
click at [452, 181] on div "Good" at bounding box center [461, 181] width 68 height 14
click at [479, 333] on div "Superstar" at bounding box center [475, 332] width 57 height 14
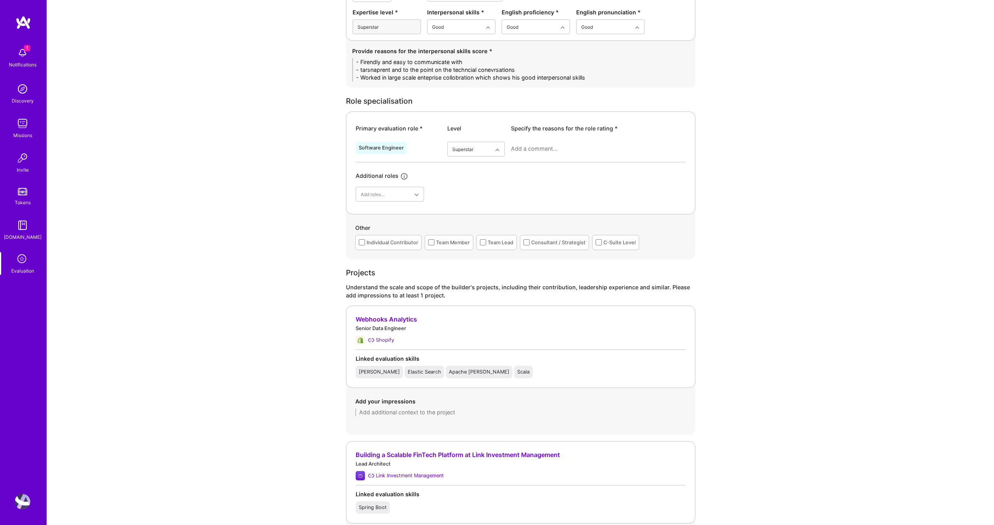
scroll to position [283, 0]
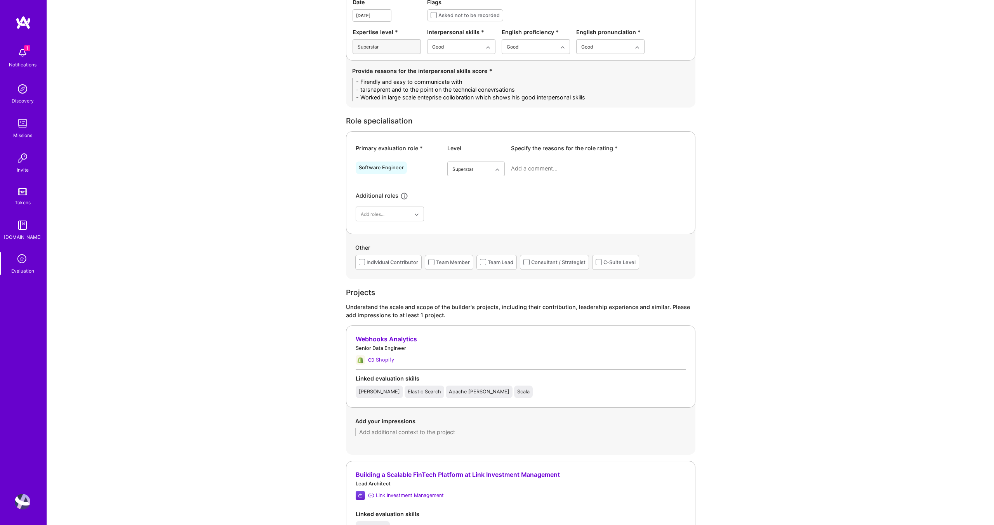
click at [555, 171] on textarea at bounding box center [598, 169] width 175 height 8
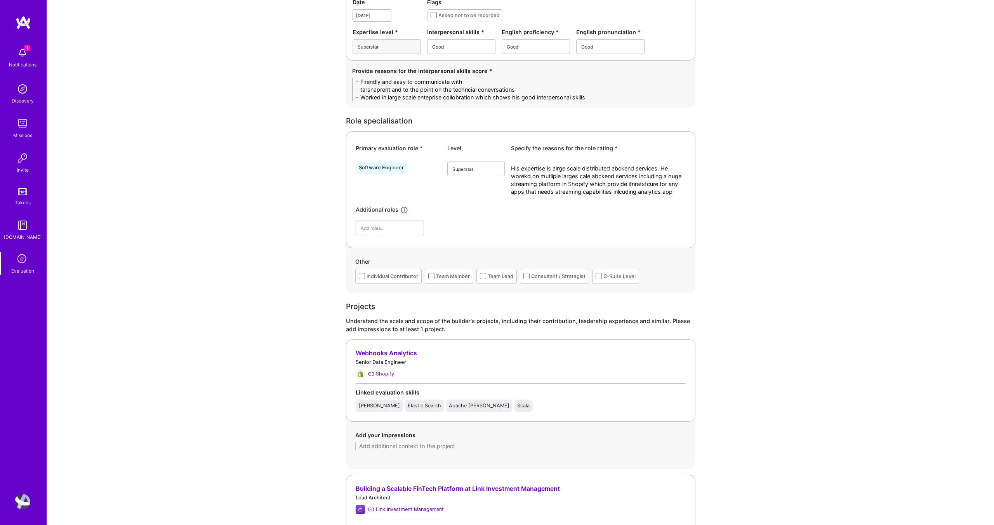
scroll to position [0, 0]
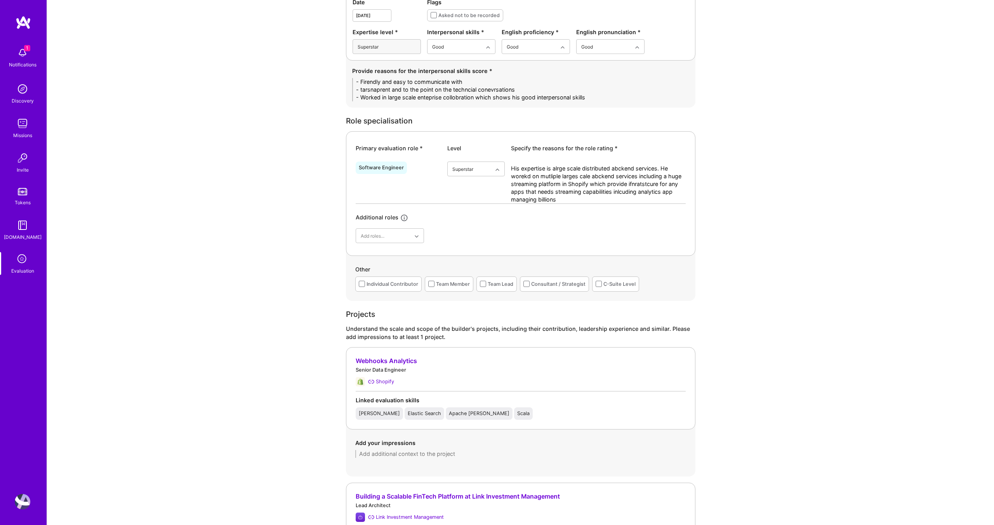
click at [553, 198] on textarea "His expertise is alrge scale distributed abckend services. He worekd on mutlipl…" at bounding box center [598, 184] width 175 height 39
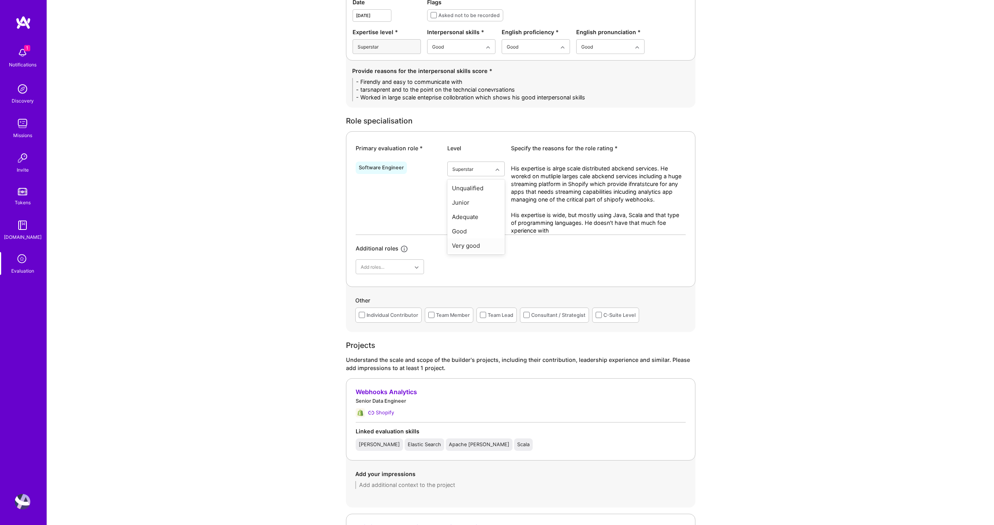
click at [476, 244] on div "Very good" at bounding box center [475, 245] width 57 height 14
click at [589, 234] on textarea "His expertise is alrge scale distributed abckend services. He worekd on mutlipl…" at bounding box center [598, 200] width 175 height 70
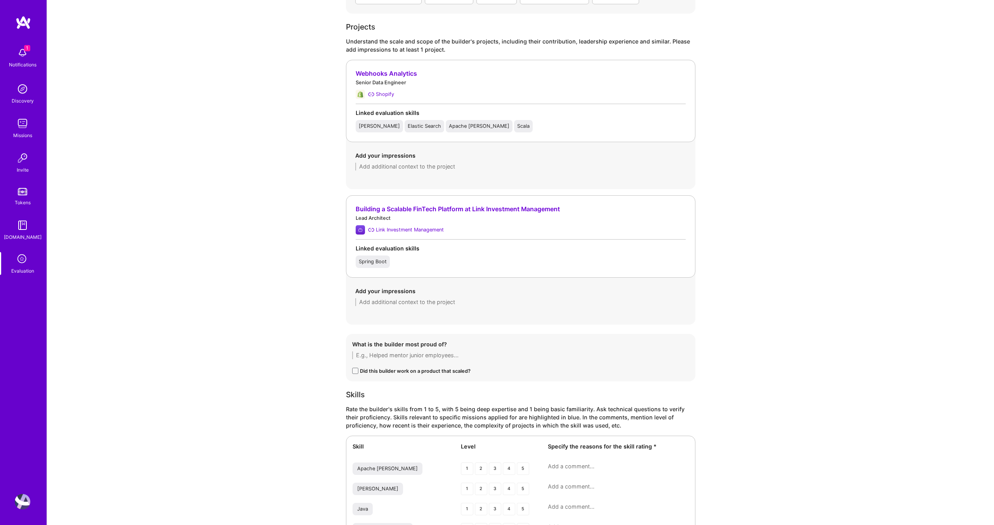
scroll to position [626, 0]
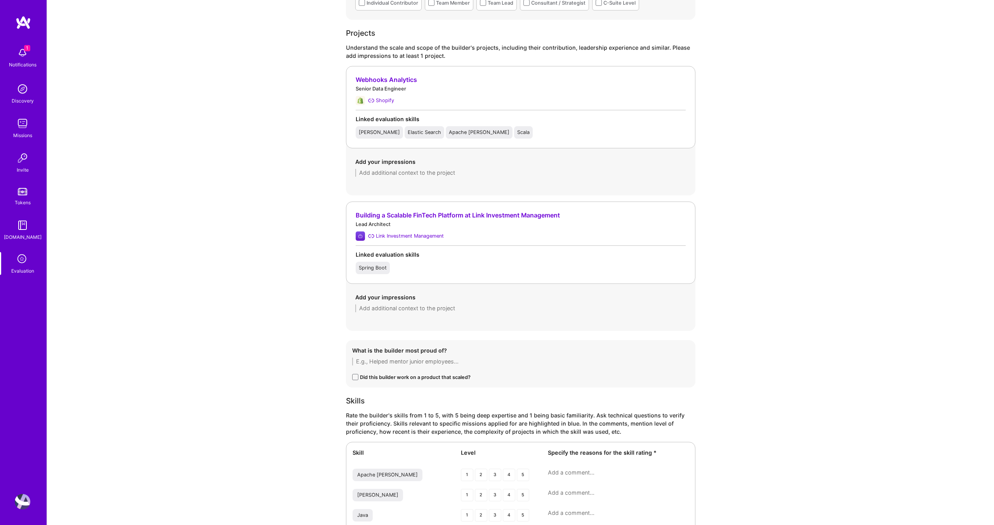
type textarea "His expertise is alrge scale distributed abckend services. He worekd on mutlipl…"
click at [456, 175] on textarea at bounding box center [520, 173] width 331 height 8
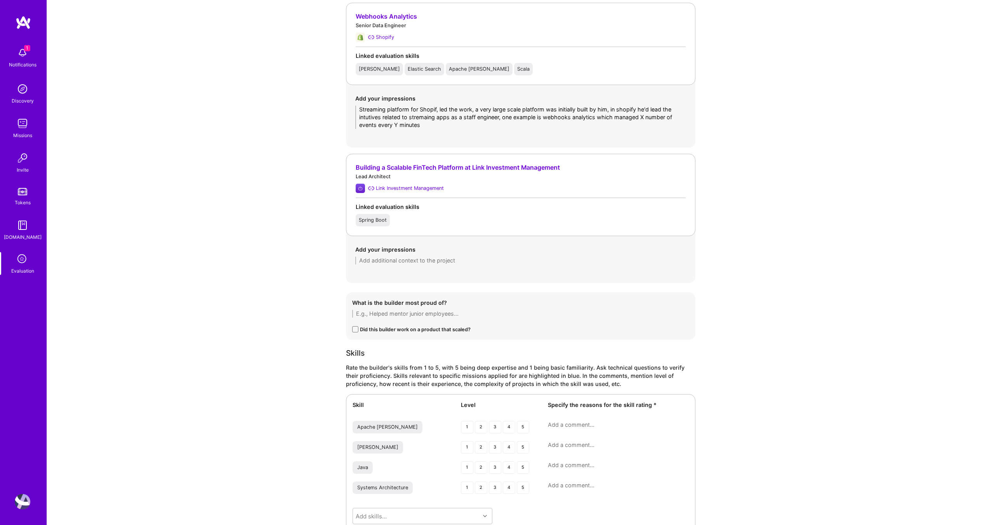
scroll to position [690, 0]
type textarea "Streaming platform for Shopif, led the work, a very large scale platform was in…"
click at [416, 255] on div "Add your impressions" at bounding box center [520, 253] width 331 height 19
click at [417, 262] on textarea at bounding box center [520, 259] width 331 height 8
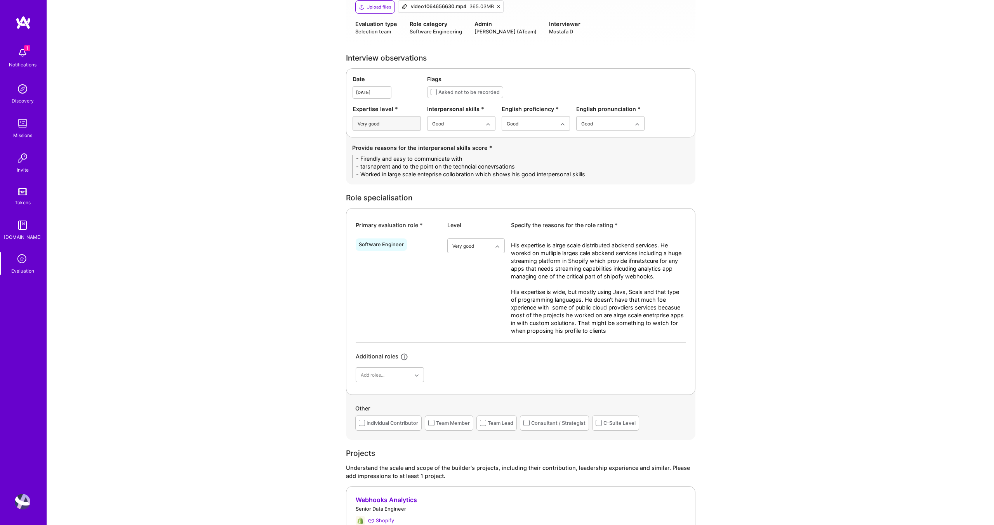
scroll to position [197, 0]
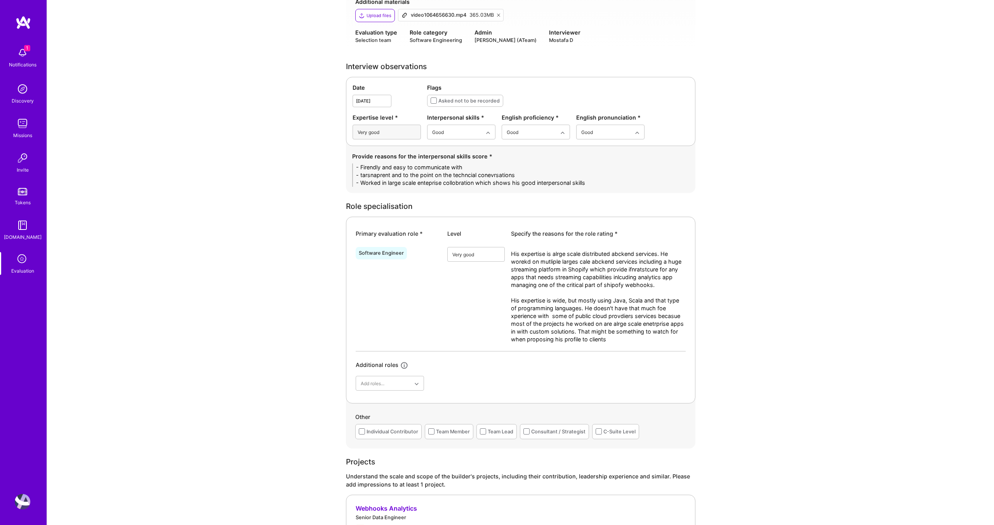
type textarea "A strtaup expale, backend mostly, worked with N engineers, I didn't find any si…"
click at [469, 332] on div "Superstar" at bounding box center [475, 331] width 57 height 14
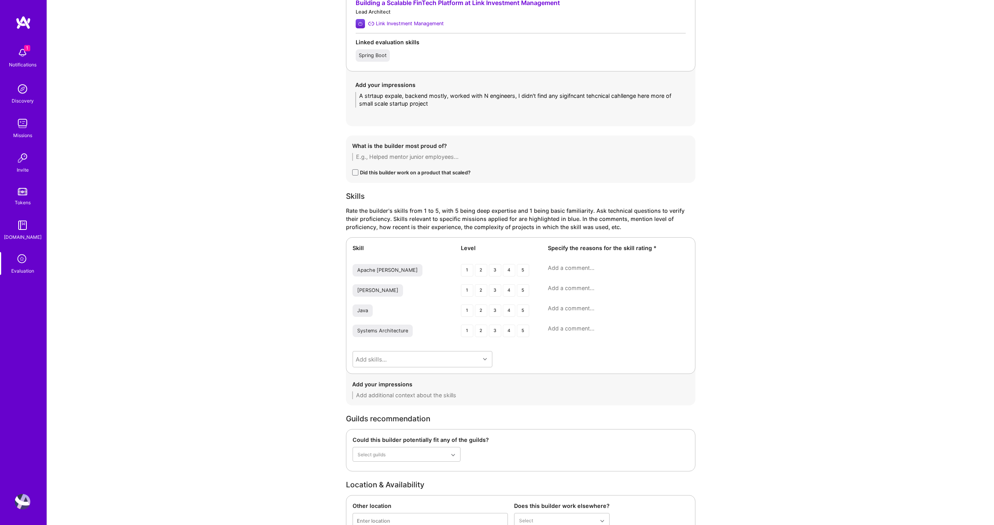
scroll to position [867, 0]
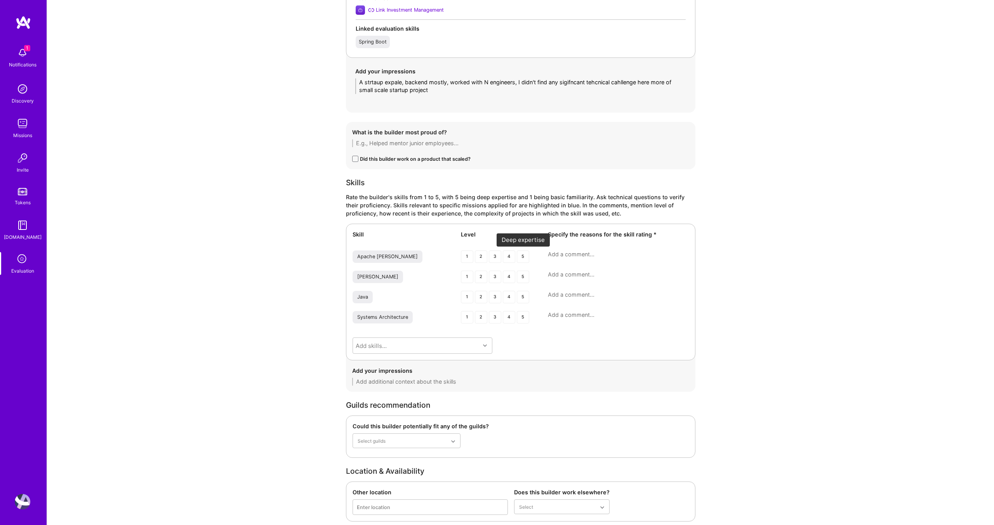
click at [523, 255] on div "5" at bounding box center [523, 256] width 12 height 12
click at [526, 274] on div "5" at bounding box center [523, 277] width 12 height 12
click at [523, 298] on div "5" at bounding box center [523, 297] width 12 height 12
click at [523, 318] on div "5" at bounding box center [523, 317] width 12 height 12
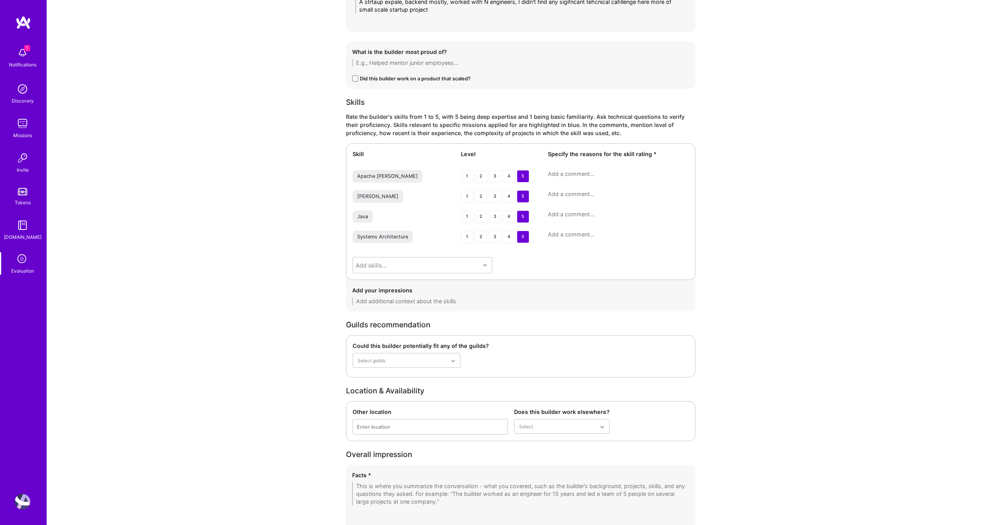
scroll to position [1049, 0]
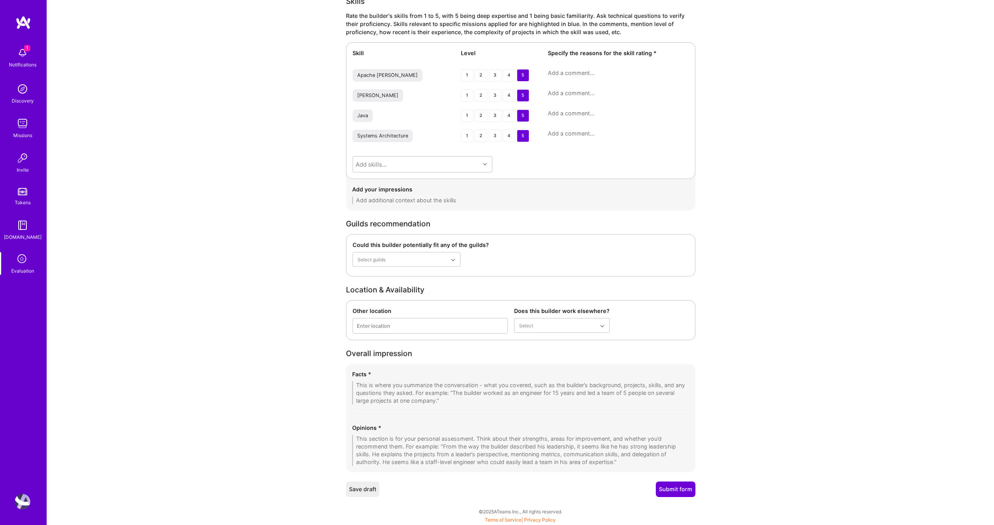
click at [448, 443] on textarea at bounding box center [520, 450] width 337 height 31
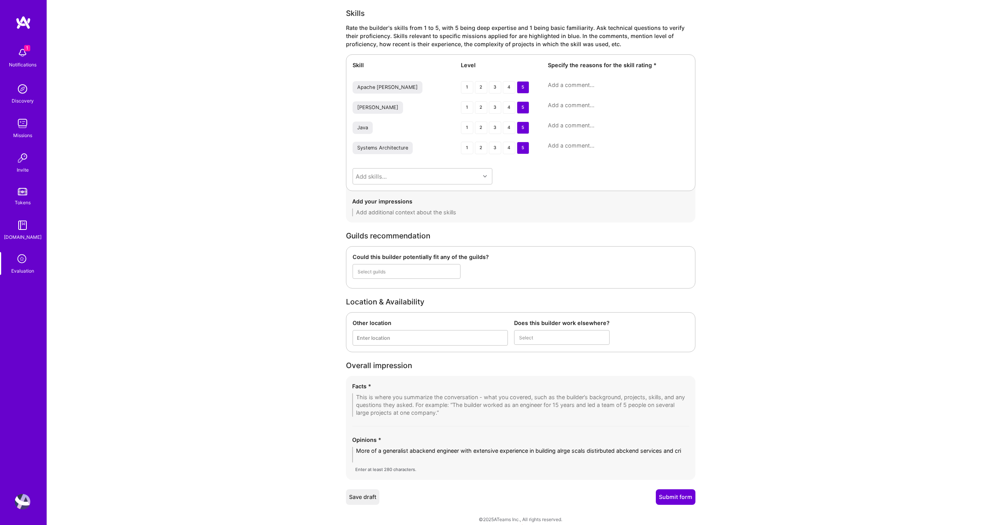
scroll to position [0, 0]
type textarea "More of a generalist abackend engineer with extensive experience in building al…"
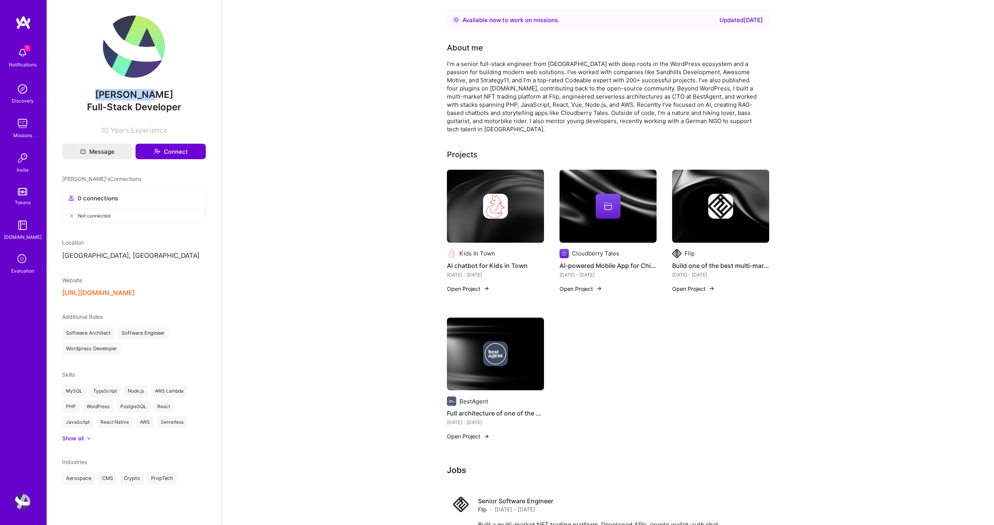
drag, startPoint x: 156, startPoint y: 93, endPoint x: 109, endPoint y: 95, distance: 47.0
click at [109, 95] on span "[PERSON_NAME]" at bounding box center [134, 95] width 144 height 12
copy span "[PERSON_NAME]"
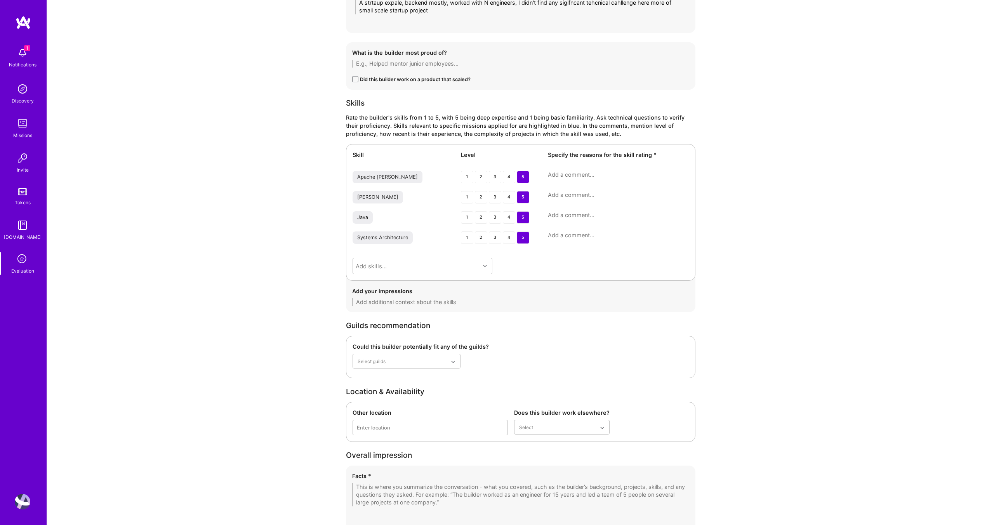
scroll to position [1064, 0]
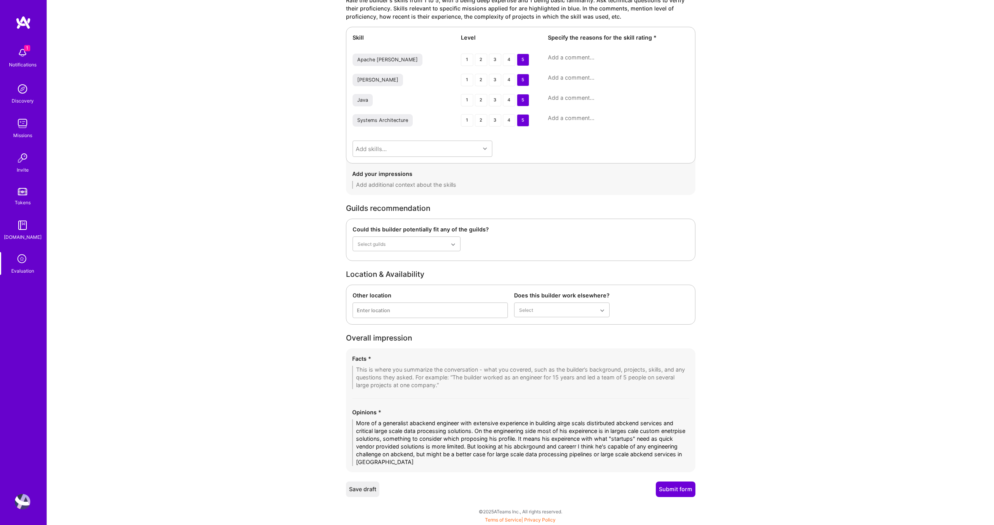
type textarea "More of a generalist abackend engineer with extensive experience in building al…"
click at [460, 380] on textarea at bounding box center [520, 377] width 337 height 23
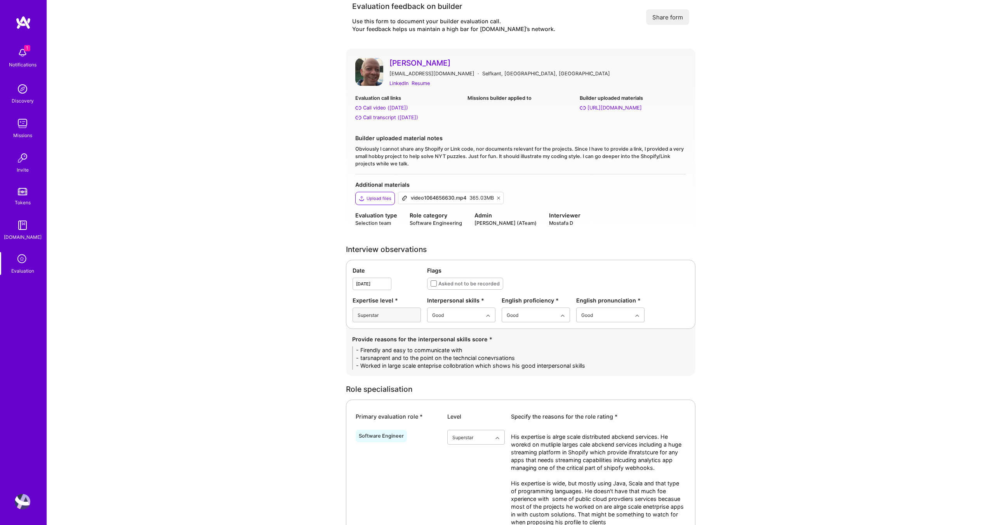
scroll to position [0, 0]
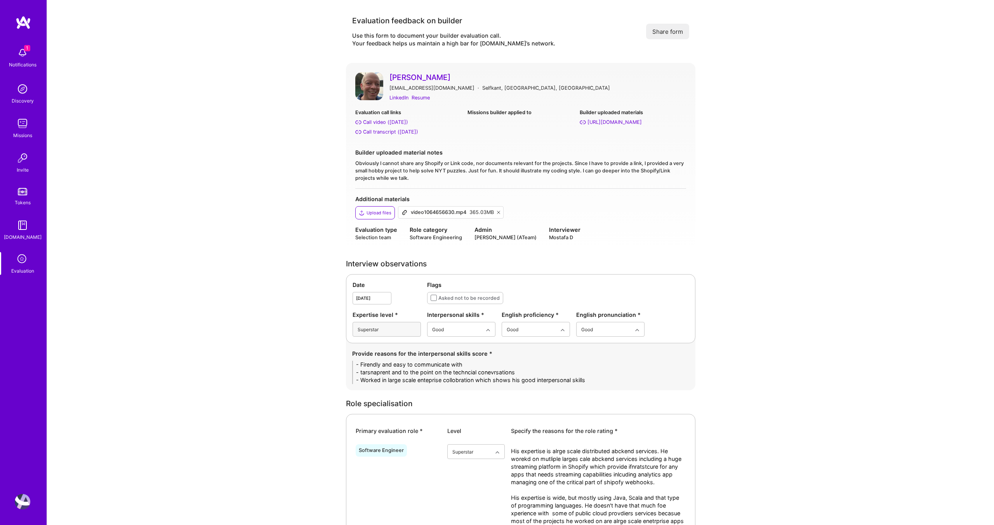
type textarea "- Leavign Shopify due to engineering strategy cahnged to move to [GEOGRAPHIC_DA…"
drag, startPoint x: 590, startPoint y: 378, endPoint x: 349, endPoint y: 360, distance: 241.3
click at [349, 360] on div "Provide reasons for the interpersonal skills score * - Firendly and easy to com…" at bounding box center [520, 366] width 349 height 47
paste textarea "• Friendly, approachable, and easy to communicate with. • Transparent and conci…"
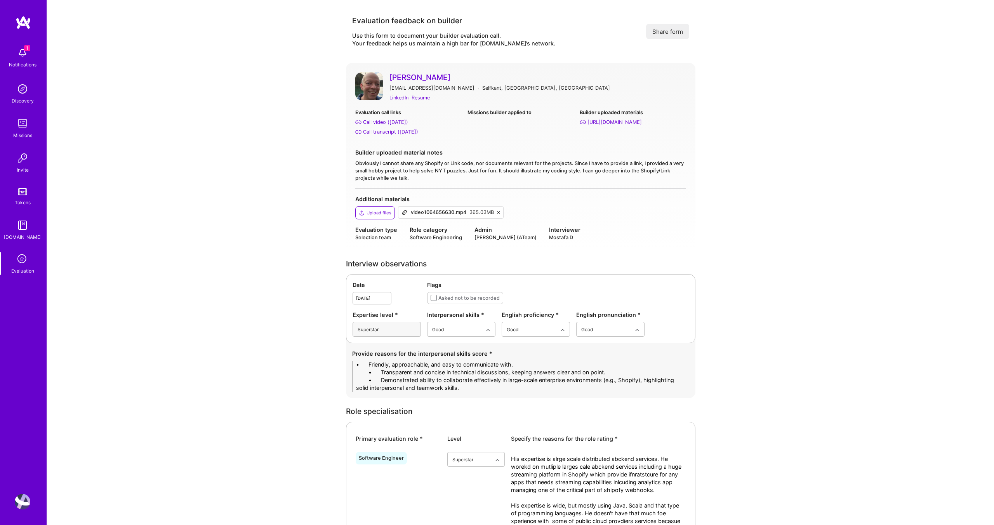
drag, startPoint x: 380, startPoint y: 365, endPoint x: 339, endPoint y: 361, distance: 41.3
drag, startPoint x: 381, startPoint y: 372, endPoint x: 343, endPoint y: 371, distance: 38.4
drag, startPoint x: 381, startPoint y: 380, endPoint x: 339, endPoint y: 380, distance: 41.9
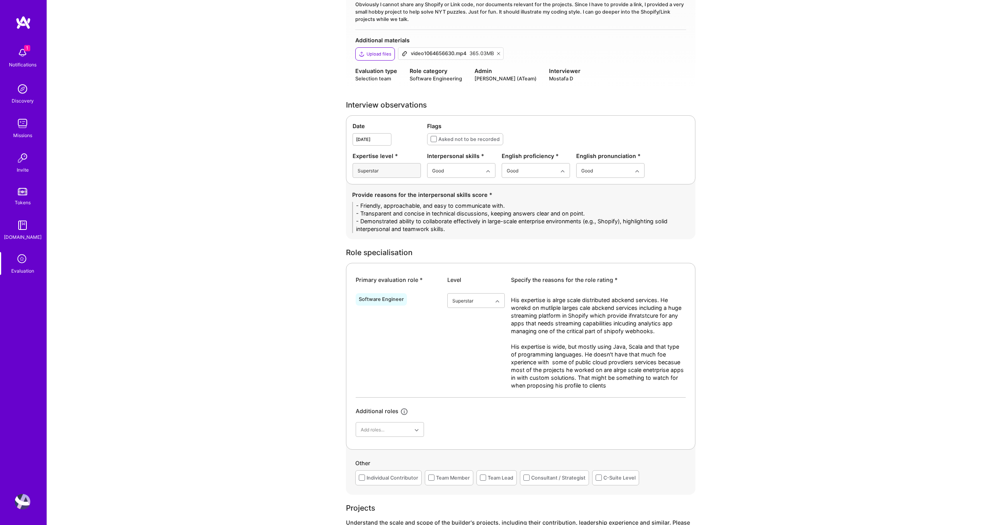
scroll to position [233, 0]
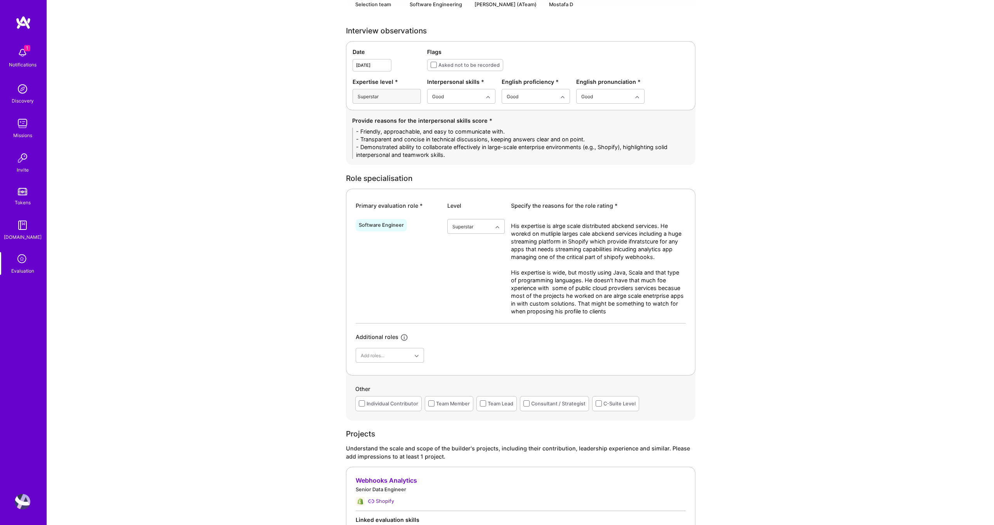
type textarea "- Friendly, approachable, and easy to communicate with. - Transparent and conci…"
drag, startPoint x: 596, startPoint y: 310, endPoint x: 498, endPoint y: 214, distance: 137.0
click at [498, 214] on div "Primary evaluation role * Level Specify the reasons for the role rating * Softw…" at bounding box center [520, 282] width 349 height 187
paste textarea "Alex has deep expertise in large-scale distributed backend systems, demonstrate…"
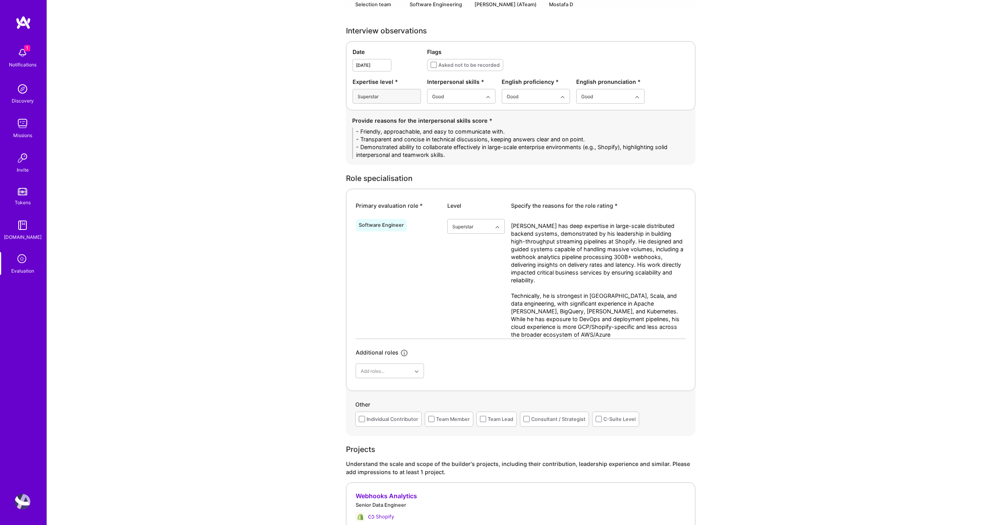
scroll to position [0, 0]
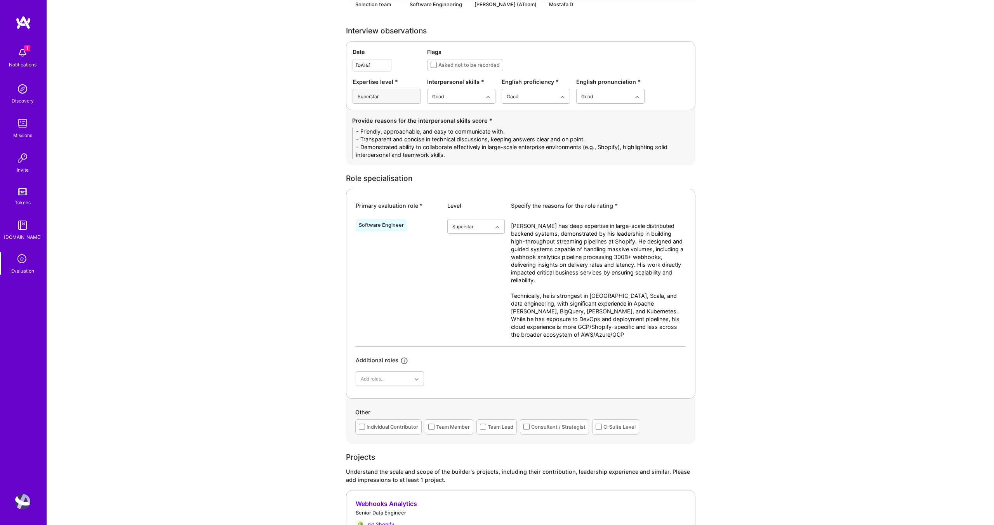
type textarea "Alex has deep expertise in large-scale distributed backend systems, demonstrate…"
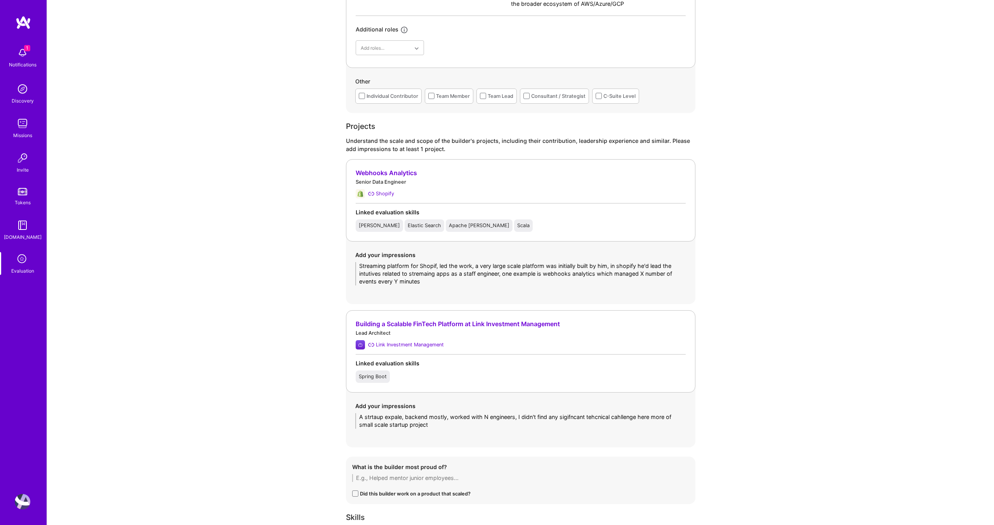
scroll to position [565, 0]
drag, startPoint x: 426, startPoint y: 280, endPoint x: 346, endPoint y: 258, distance: 83.1
click at [346, 258] on div "Add your impressions Streaming platform for Shopif, led the work, a very large …" at bounding box center [520, 266] width 349 height 53
paste textarea "He built and scaled Shopify’s streaming analytics platform, including the webho…"
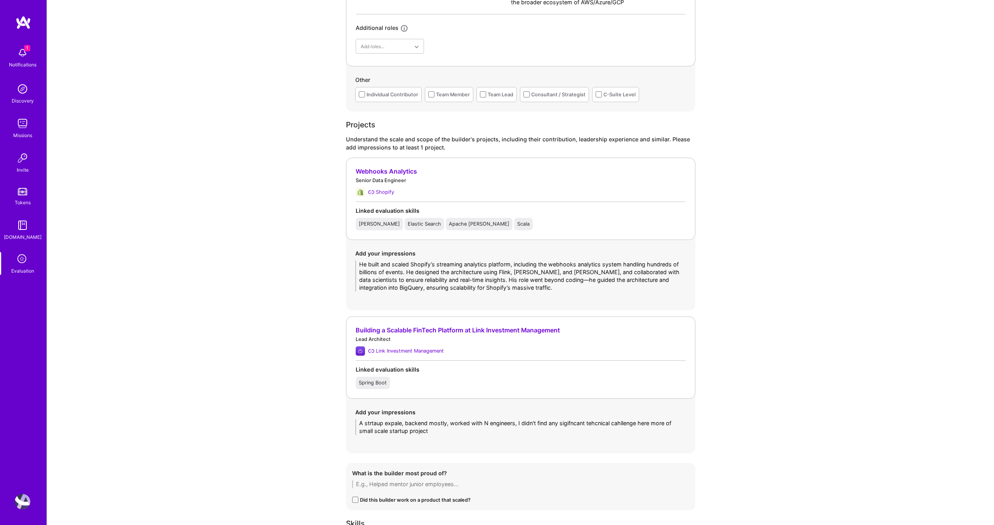
click at [642, 271] on textarea "He built and scaled Shopify’s streaming analytics platform, including the webho…" at bounding box center [520, 275] width 331 height 31
click at [662, 279] on textarea "He built and scaled Shopify’s streaming analytics platform, including the webho…" at bounding box center [520, 275] width 331 height 31
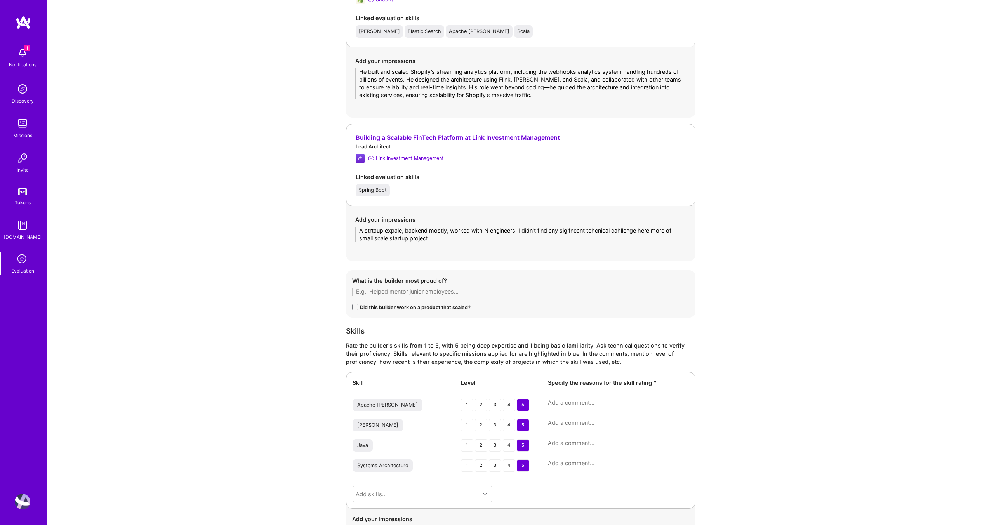
type textarea "He built and scaled Shopify’s streaming analytics platform, including the webho…"
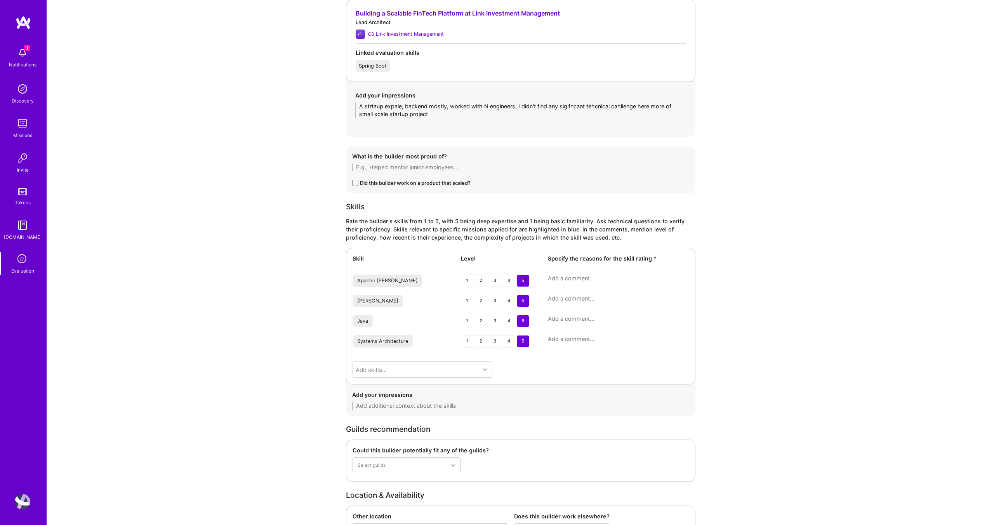
scroll to position [860, 0]
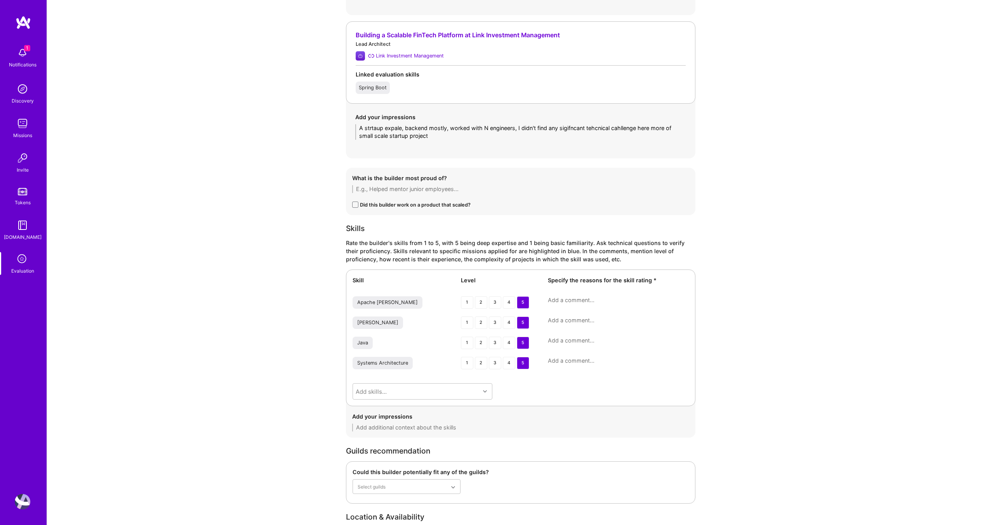
drag, startPoint x: 446, startPoint y: 137, endPoint x: 355, endPoint y: 129, distance: 91.6
click at [355, 129] on textarea "A strtaup expale, backend mostly, worked with N engineers, I didn't find any si…" at bounding box center [520, 132] width 331 height 16
paste textarea "This was a startup example where he built a FinTech platform from scratch using…"
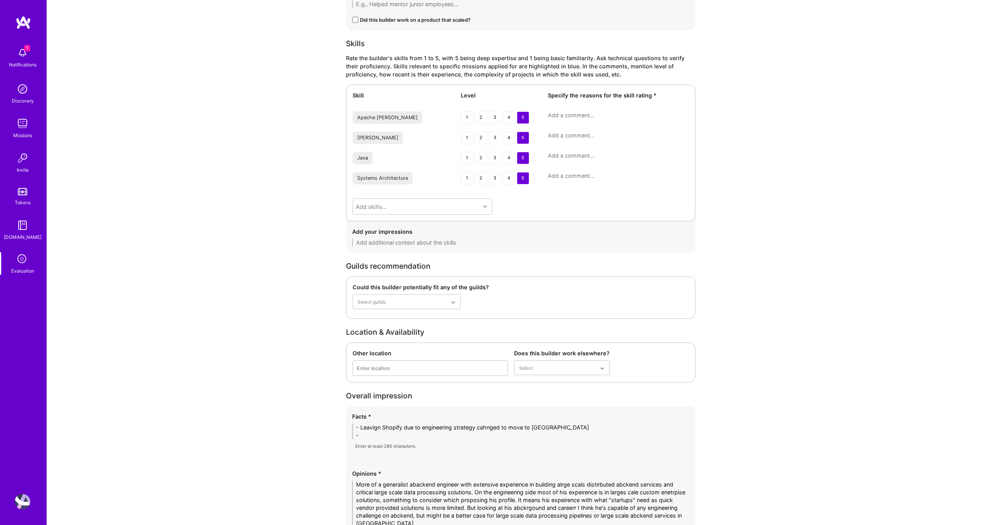
scroll to position [1130, 0]
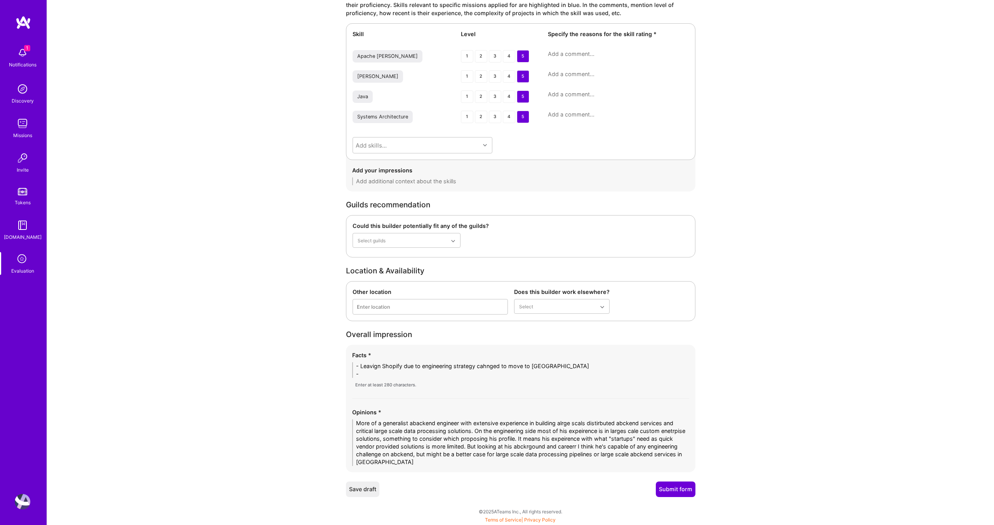
type textarea "This was a startup example where he built a FinTech platform from scratch using…"
click at [464, 436] on textarea "More of a generalist abackend engineer with extensive experience in building al…" at bounding box center [520, 442] width 337 height 47
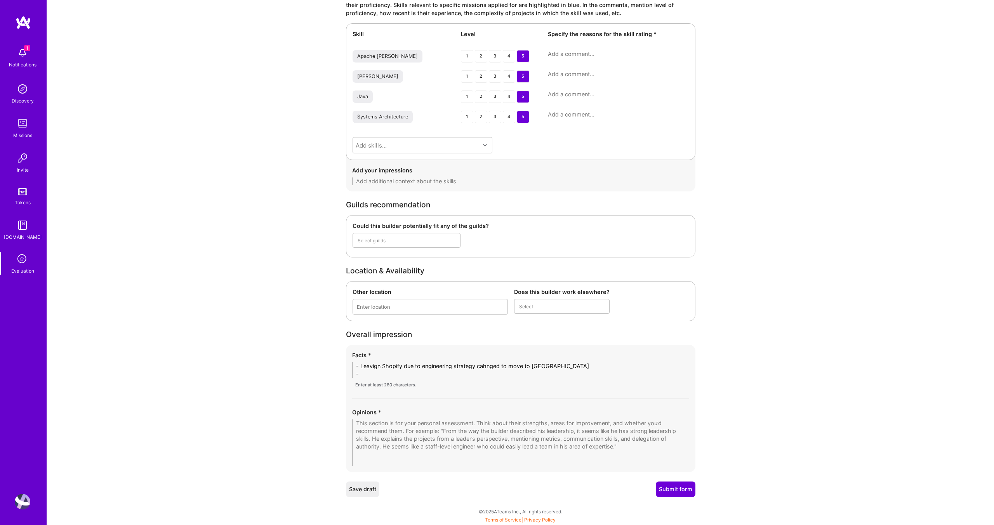
scroll to position [1114, 0]
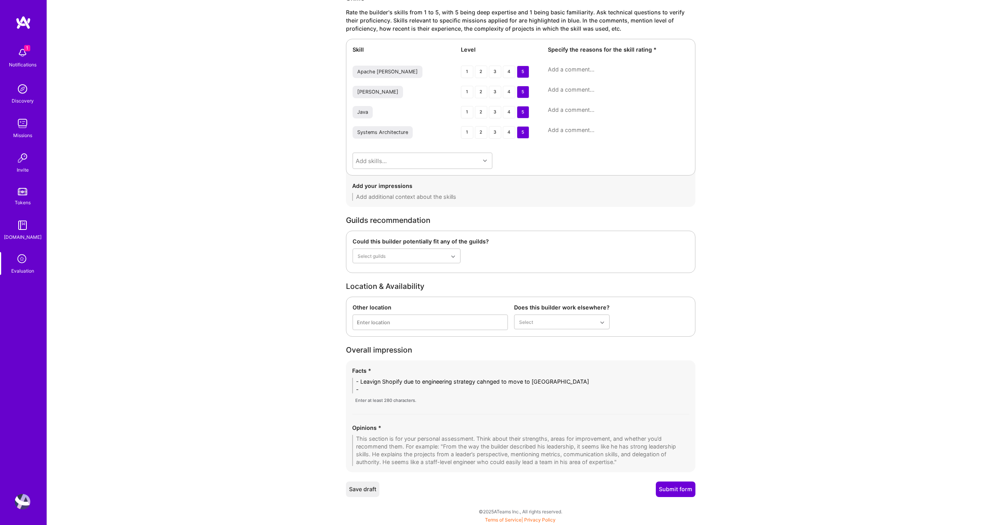
paste textarea "He comes across as a seasoned backend/data engineer with deep expertise in buil…"
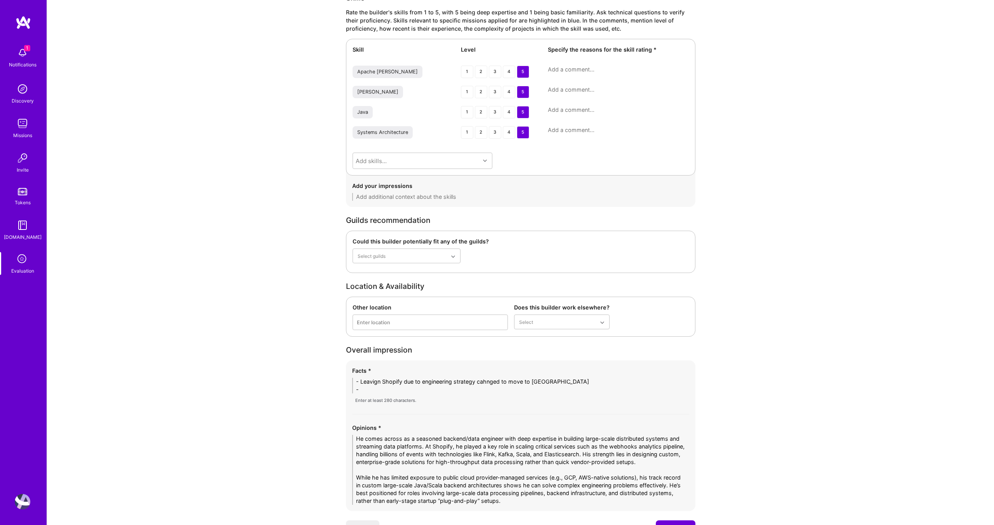
scroll to position [1153, 0]
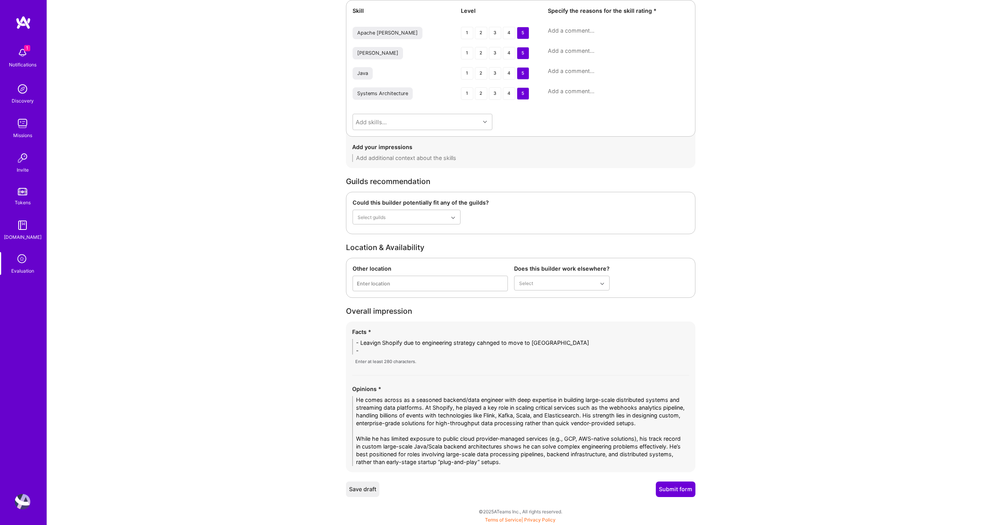
drag, startPoint x: 427, startPoint y: 408, endPoint x: 608, endPoint y: 418, distance: 180.8
click at [608, 418] on textarea "He comes across as a seasoned backend/data engineer with deep expertise in buil…" at bounding box center [520, 431] width 337 height 70
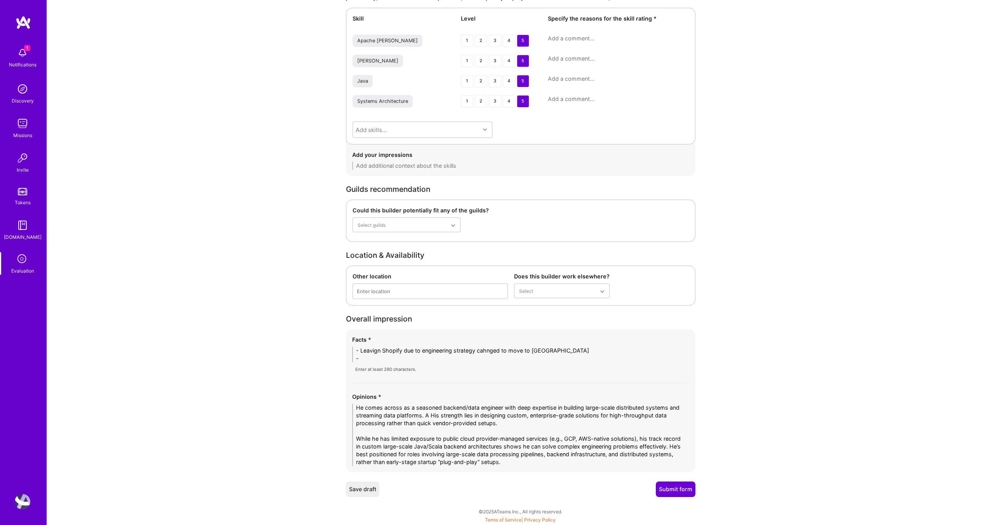
scroll to position [1145, 0]
drag, startPoint x: 609, startPoint y: 455, endPoint x: 547, endPoint y: 457, distance: 61.8
click at [547, 457] on textarea "He comes across as a seasoned backend/data engineer with deep expertise in buil…" at bounding box center [520, 435] width 337 height 62
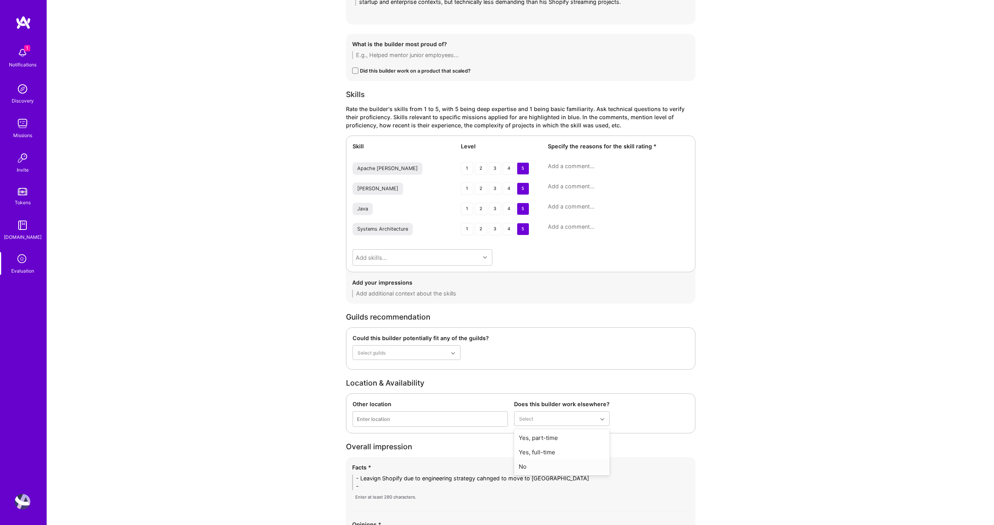
type textarea "He comes across as a seasoned backend/data engineer with deep expertise in buil…"
click at [553, 465] on div "No" at bounding box center [561, 466] width 95 height 14
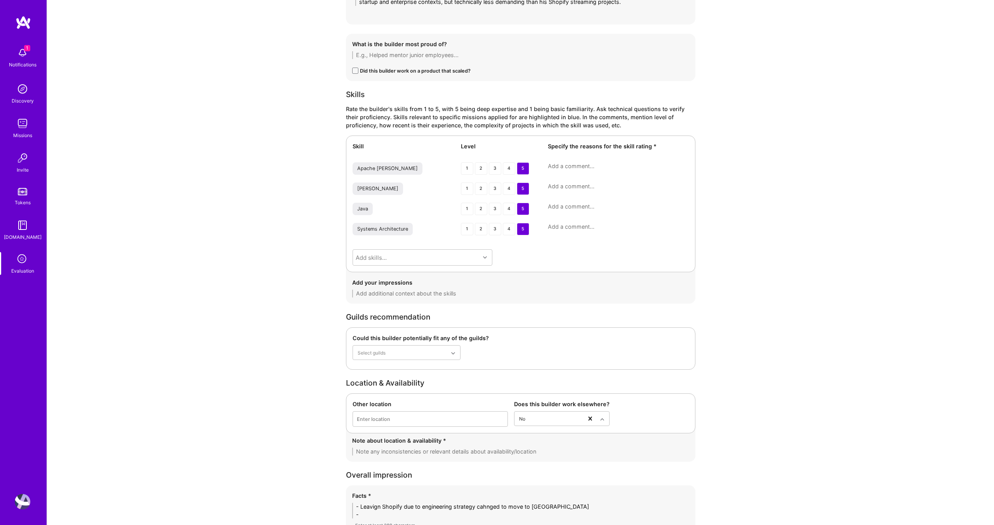
click at [416, 451] on textarea at bounding box center [520, 452] width 337 height 8
type textarea "- His"
click at [408, 422] on div "Enter location" at bounding box center [430, 418] width 155 height 15
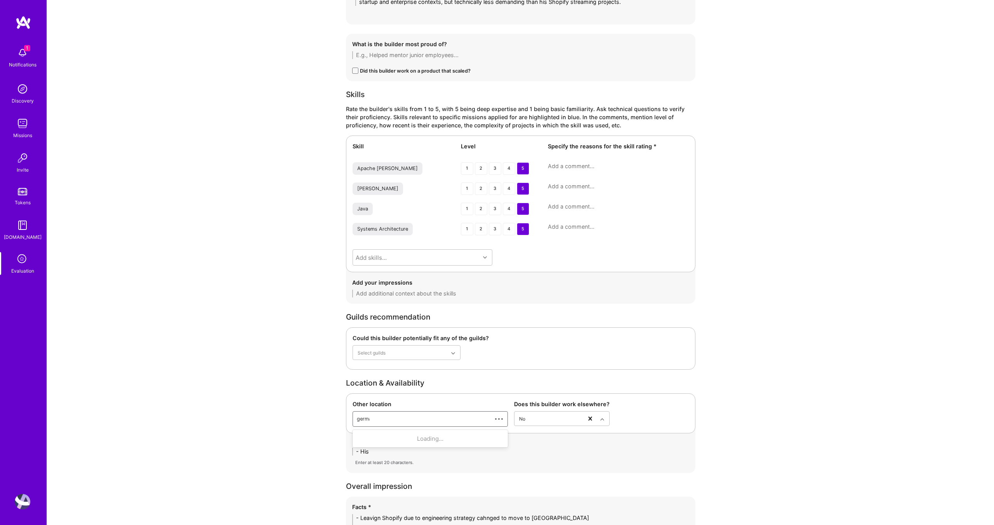
type input "german"
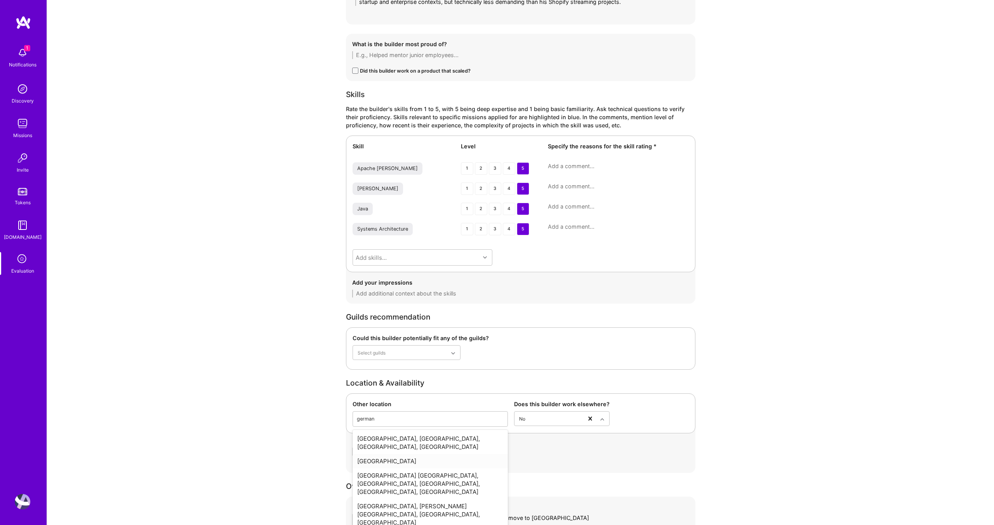
click at [406, 455] on div "Germany" at bounding box center [429, 461] width 155 height 14
click at [380, 453] on textarea "- His" at bounding box center [520, 452] width 337 height 8
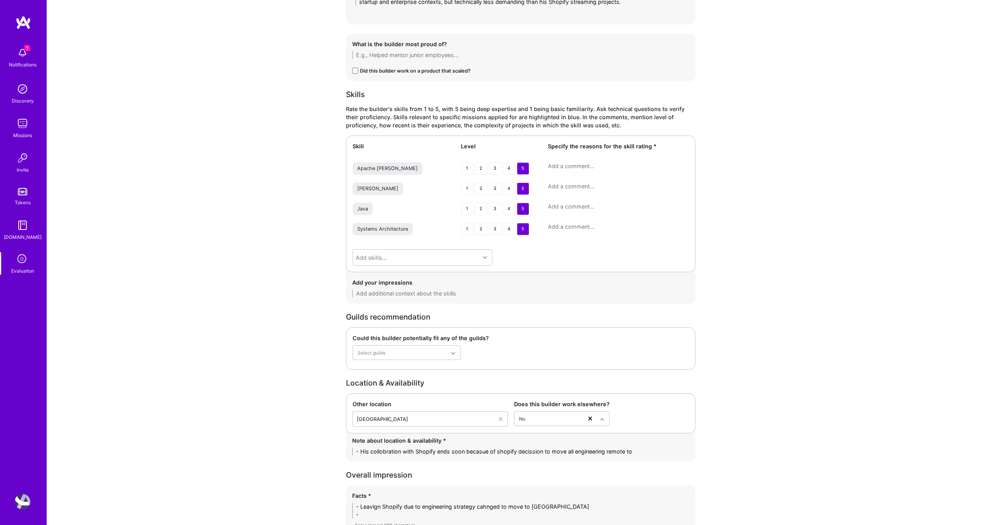
scroll to position [1156, 0]
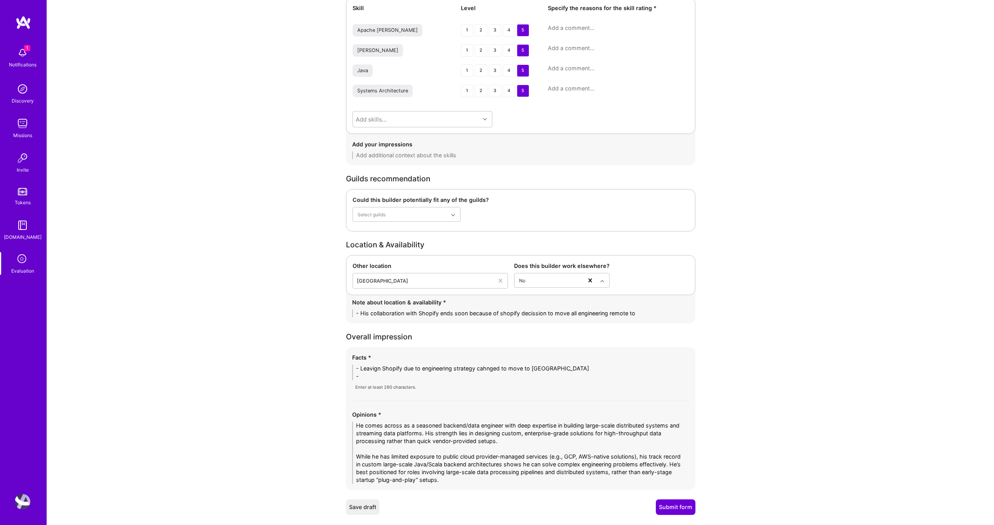
click at [506, 312] on textarea "- His collaboration with Shopify ends soon because of shopify decission to move…" at bounding box center [520, 313] width 337 height 8
click at [533, 312] on textarea "- His collaboration with Shopify ends soon because of Shopify decission to move…" at bounding box center [520, 313] width 337 height 8
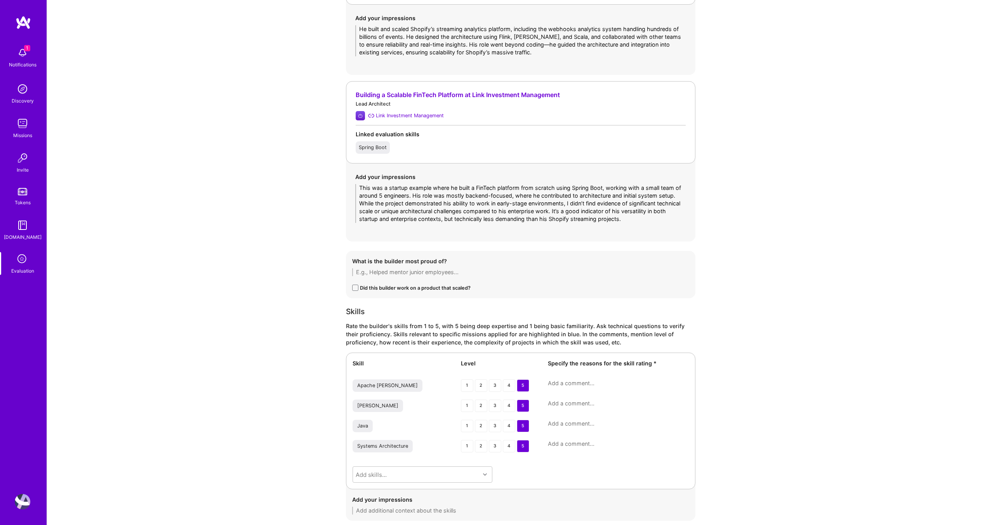
scroll to position [881, 0]
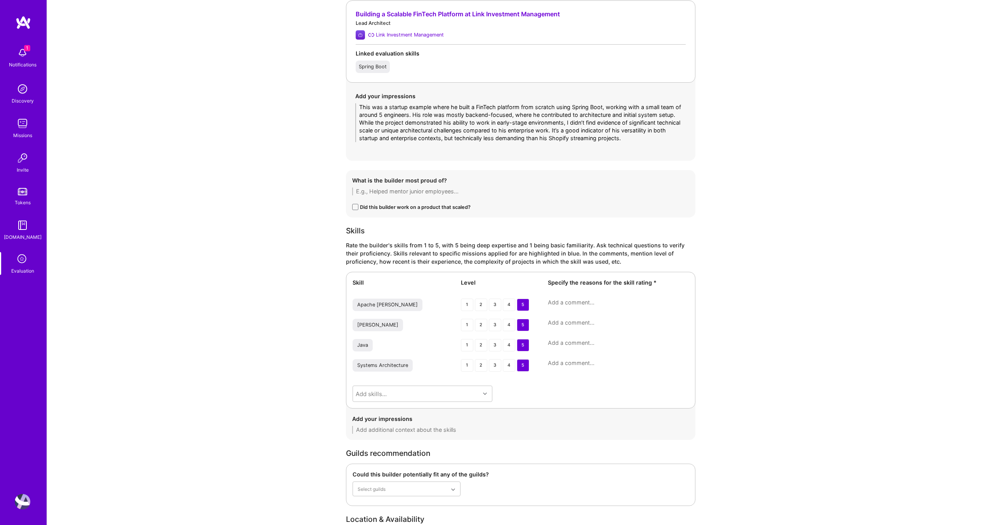
type textarea "- His collaboration with Shopify ends soon because of Shopify decision to move …"
click at [573, 305] on textarea at bounding box center [618, 303] width 141 height 8
paste textarea "Has strong hands-on experience using Kafka in large-scale data pipelines at Sho…"
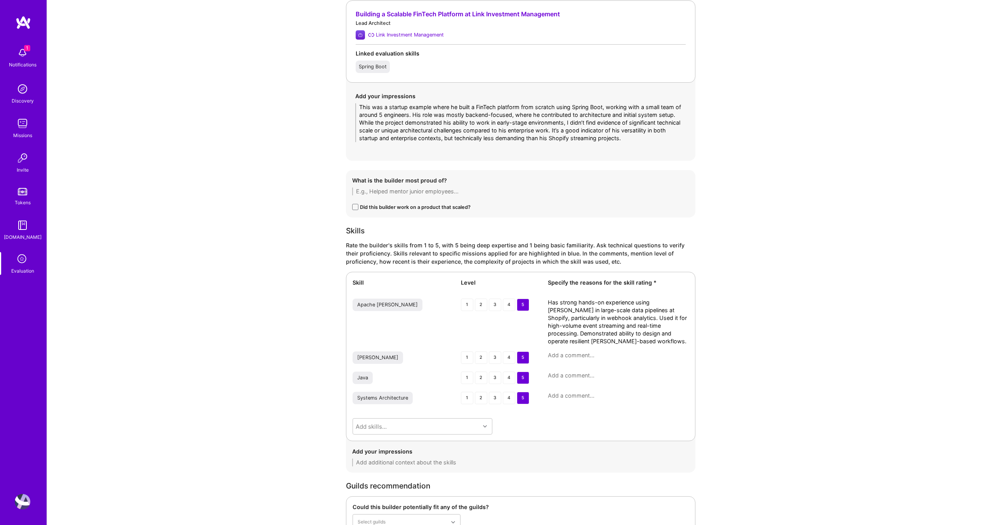
type textarea "Has strong hands-on experience using Kafka in large-scale data pipelines at Sho…"
click at [601, 358] on textarea at bounding box center [618, 355] width 141 height 8
paste textarea "Worked extensively with Apache Flink in building Shopify’s streaming analytics …"
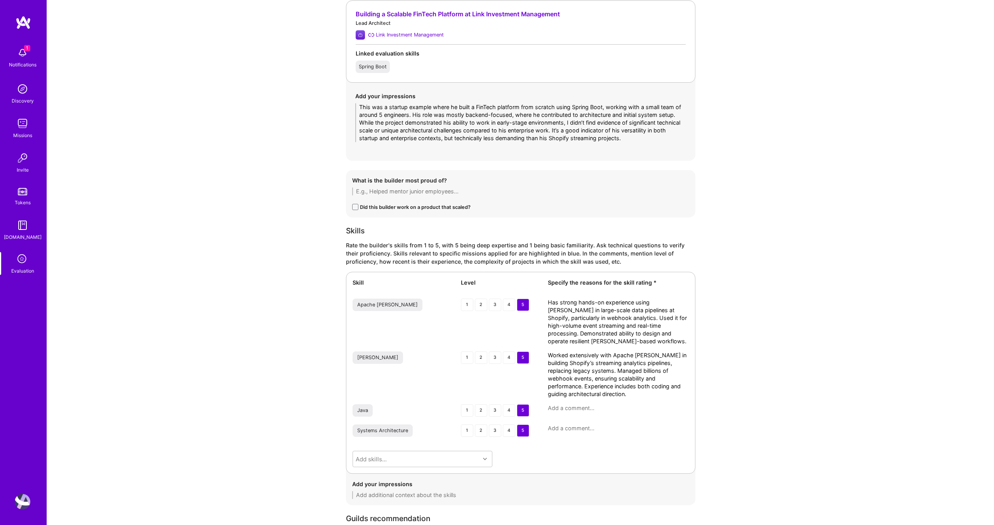
type textarea "Worked extensively with Apache Flink in building Shopify’s streaming analytics …"
click at [580, 407] on textarea at bounding box center [618, 408] width 141 height 8
paste textarea "Over two decades of Java experience, from early career through to recent backen…"
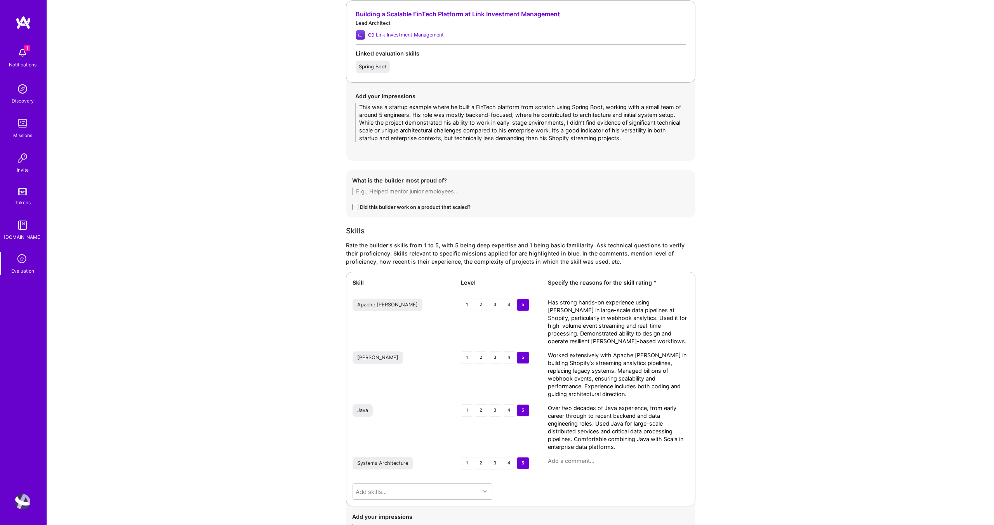
type textarea "Over two decades of Java experience, from early career through to recent backen…"
click at [585, 461] on textarea at bounding box center [618, 461] width 141 height 8
paste textarea "Played a lead role in designing large-scale, distributed data platforms at ente…"
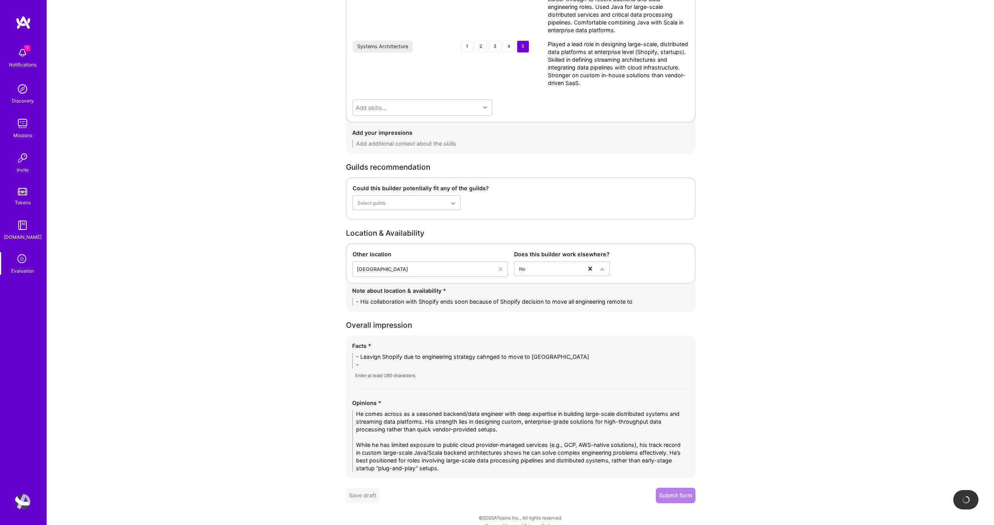
scroll to position [1304, 0]
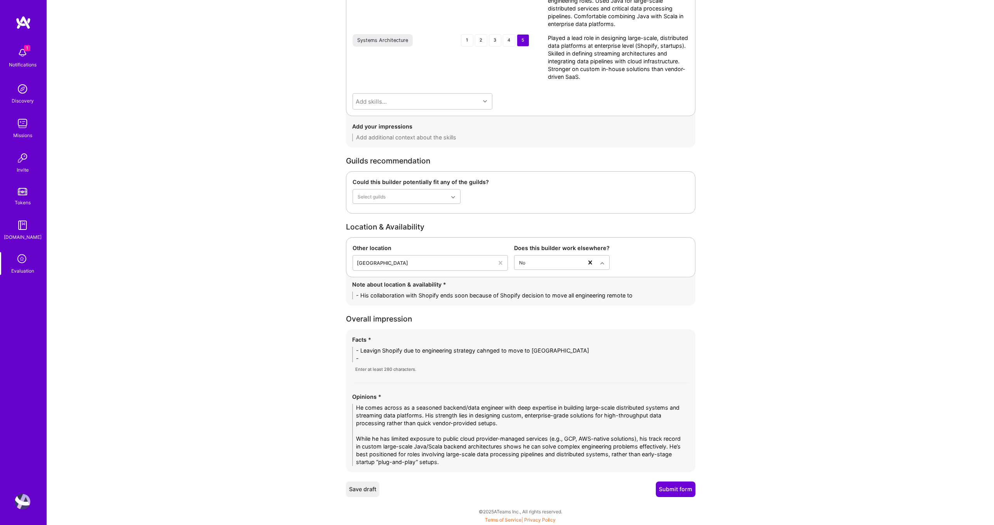
type textarea "Played a lead role in designing large-scale, distributed data platforms at ente…"
drag, startPoint x: 345, startPoint y: 351, endPoint x: 339, endPoint y: 346, distance: 7.8
paste textarea "1. Leaving Shopify due to engineering strategy change, planning transition and …"
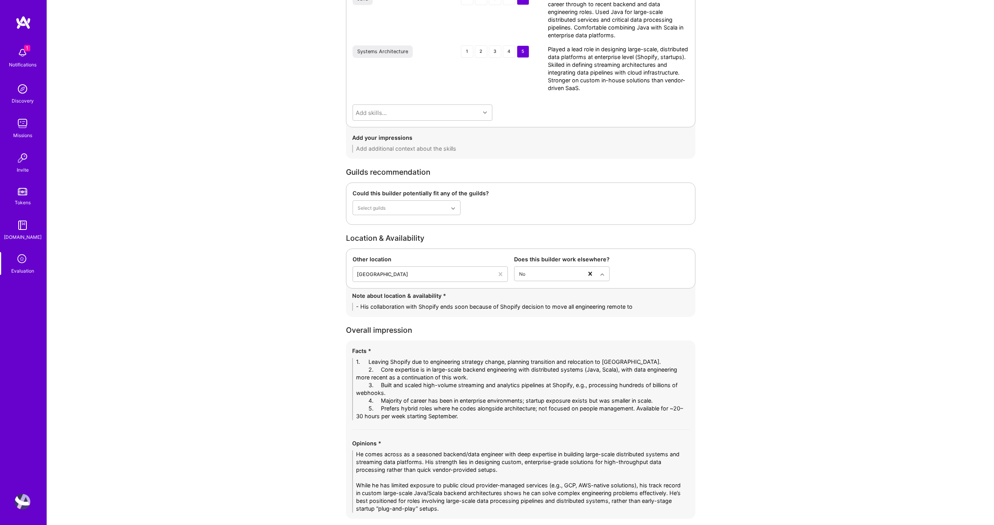
drag, startPoint x: 380, startPoint y: 363, endPoint x: 329, endPoint y: 359, distance: 51.4
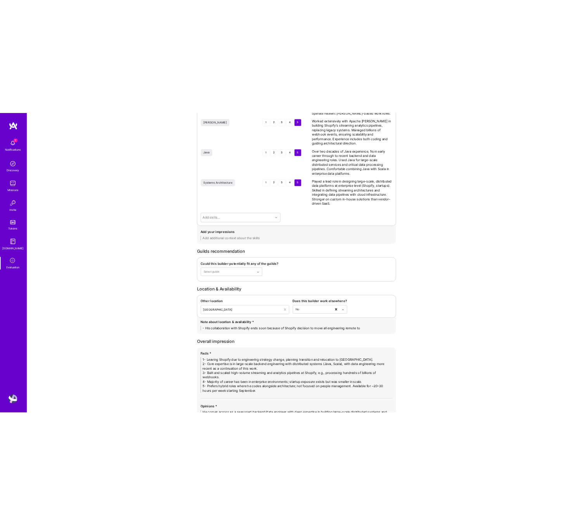
scroll to position [1339, 0]
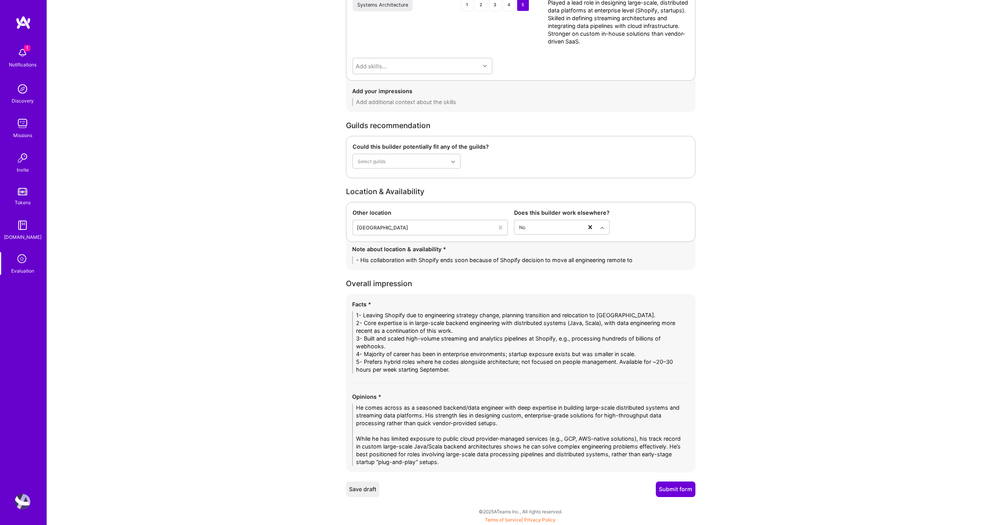
click at [682, 489] on button "Submit form" at bounding box center [676, 489] width 40 height 16
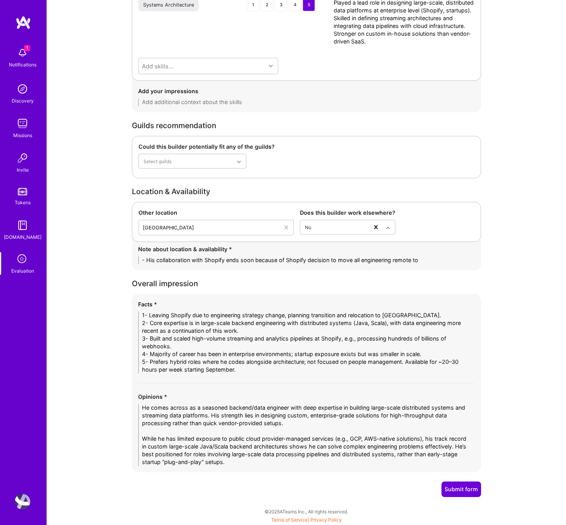
click at [466, 490] on button "Submit form" at bounding box center [462, 489] width 40 height 16
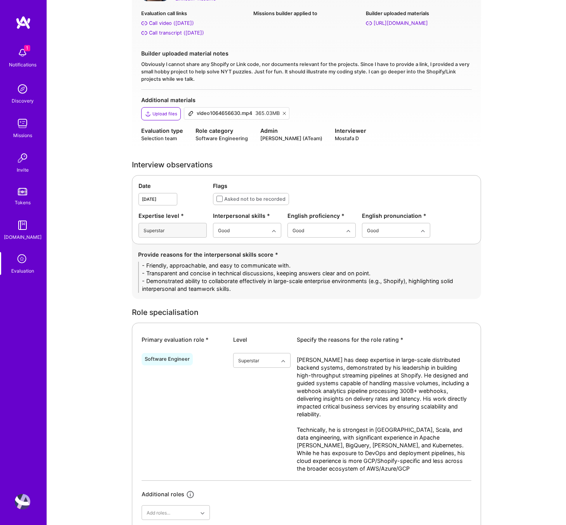
scroll to position [0, 0]
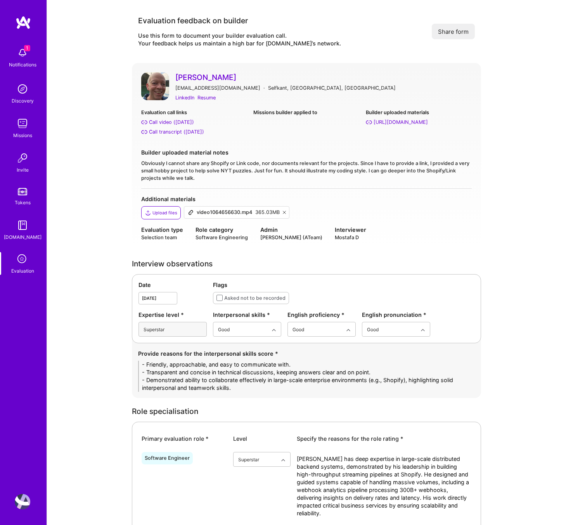
click at [285, 211] on icon at bounding box center [284, 212] width 3 height 3
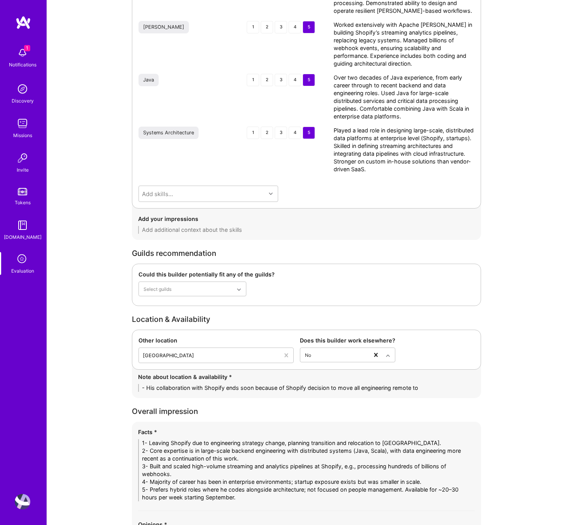
scroll to position [1339, 0]
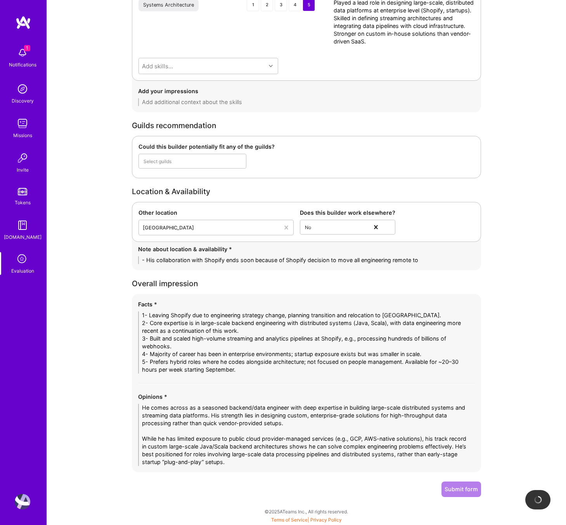
click at [252, 371] on textarea "1- Leaving Shopify due to engineering strategy change, planning transition and …" at bounding box center [306, 342] width 337 height 62
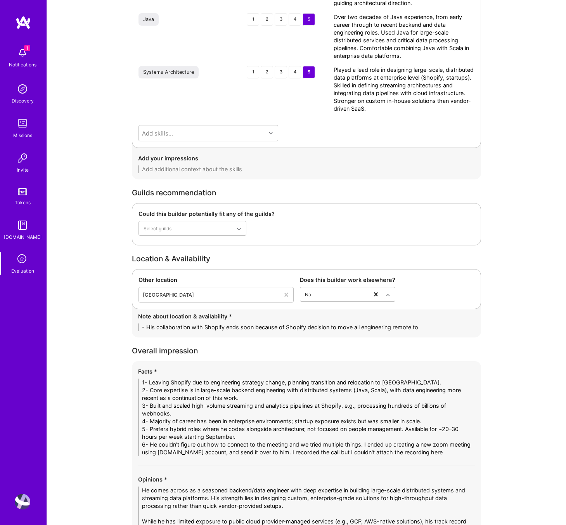
scroll to position [1355, 0]
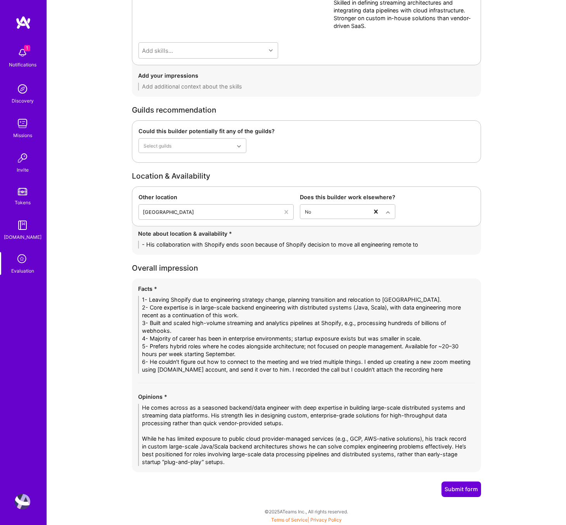
type textarea "1- Leaving Shopify due to engineering strategy change, planning transition and …"
click at [461, 489] on button "Submit form" at bounding box center [462, 489] width 40 height 16
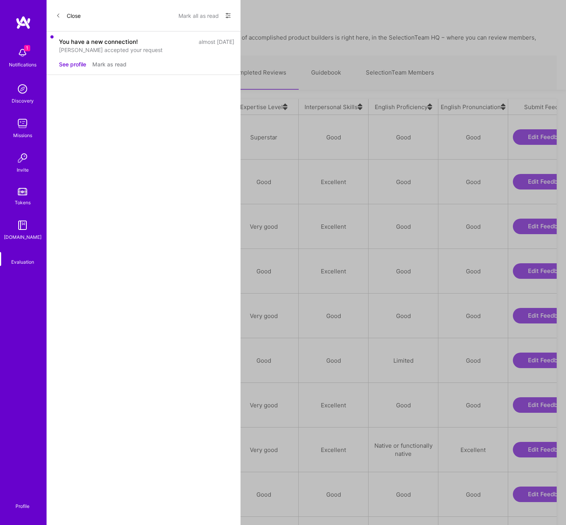
scroll to position [443, 501]
click at [99, 132] on div "[PERSON_NAME]" at bounding box center [89, 136] width 47 height 9
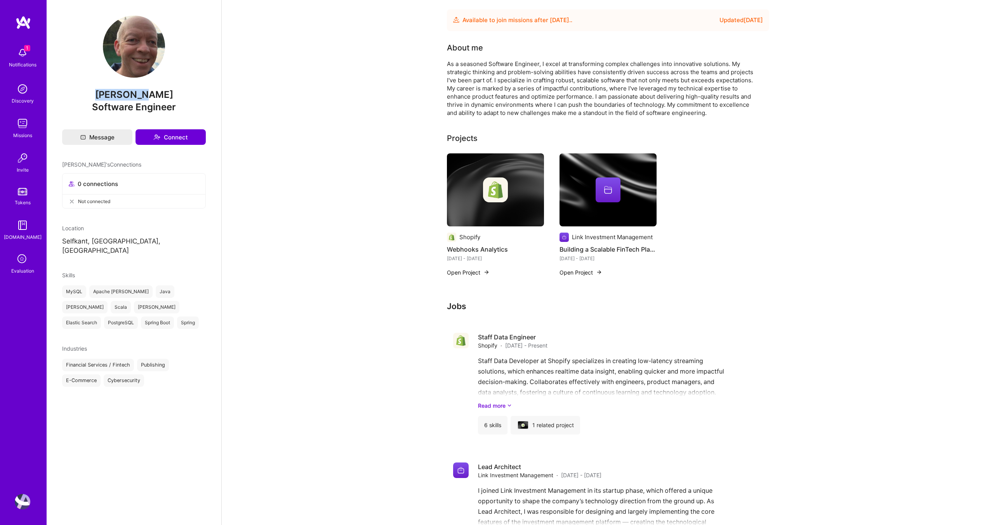
drag, startPoint x: 155, startPoint y: 95, endPoint x: 97, endPoint y: 95, distance: 58.2
click at [97, 95] on span "[PERSON_NAME]" at bounding box center [134, 95] width 144 height 12
copy span "[PERSON_NAME]"
